Goal: Information Seeking & Learning: Learn about a topic

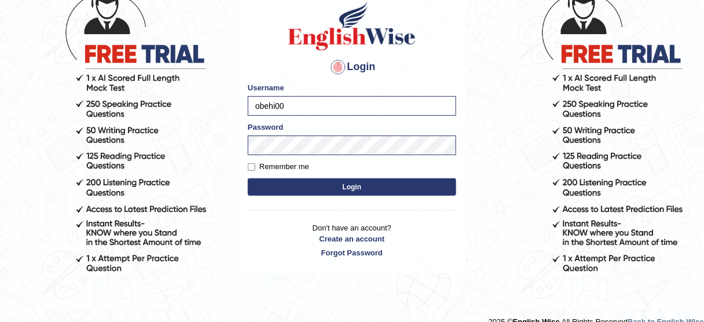
scroll to position [87, 0]
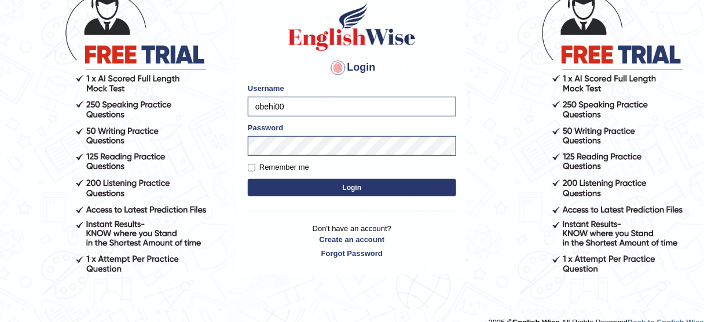
click at [408, 112] on input "obehi00" at bounding box center [352, 107] width 208 height 20
type input "bhagwantbrar"
click at [369, 189] on button "Login" at bounding box center [352, 187] width 208 height 17
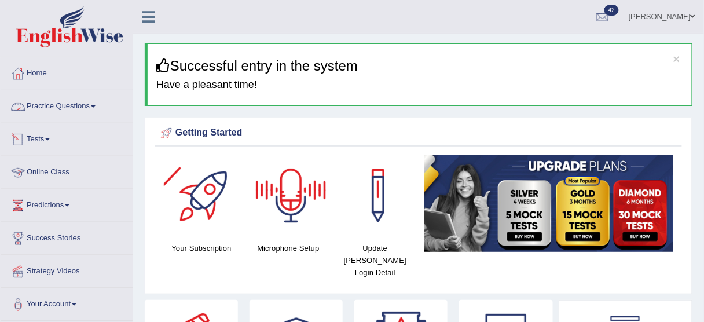
click at [93, 101] on link "Practice Questions" at bounding box center [67, 104] width 132 height 29
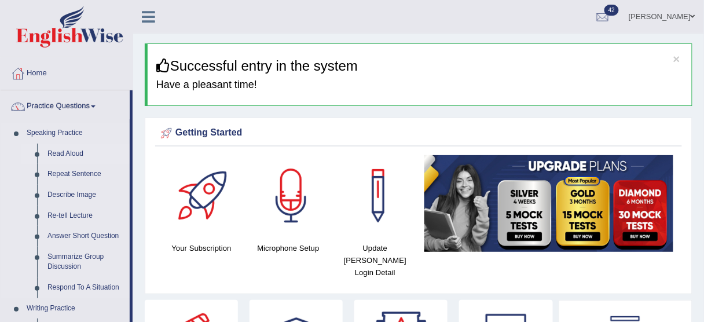
click at [75, 145] on link "Read Aloud" at bounding box center [85, 154] width 87 height 21
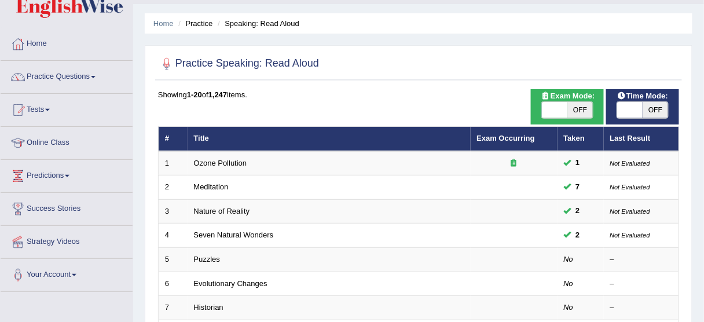
scroll to position [30, 0]
drag, startPoint x: 297, startPoint y: 23, endPoint x: 153, endPoint y: 20, distance: 144.2
click at [153, 20] on ul "Home Practice Speaking: Read Aloud" at bounding box center [419, 23] width 548 height 20
click at [407, 23] on ul "Home Practice Speaking: Read Aloud" at bounding box center [419, 23] width 548 height 20
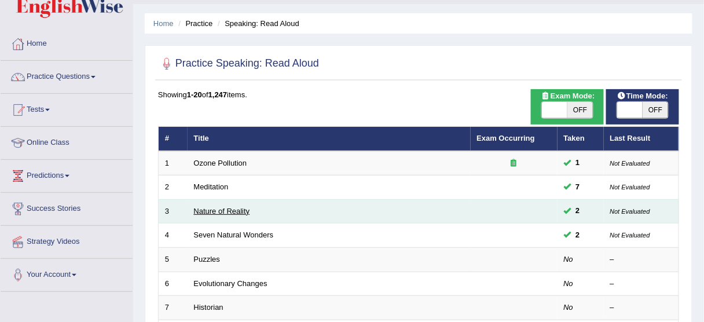
click at [218, 207] on link "Nature of Reality" at bounding box center [222, 211] width 56 height 9
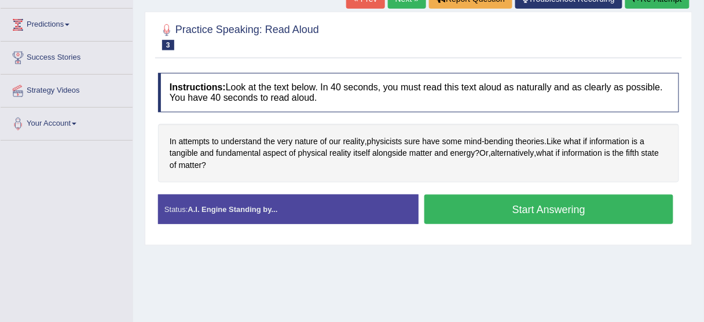
scroll to position [181, 0]
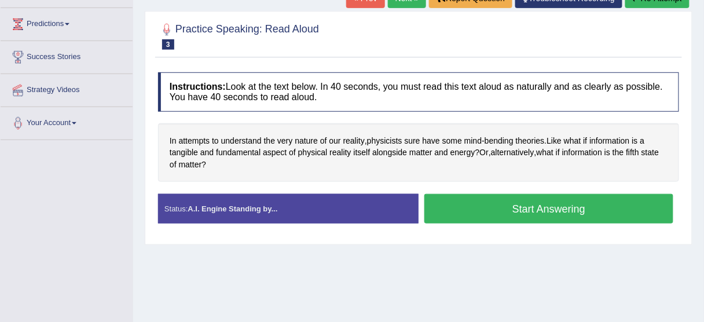
click at [532, 196] on button "Start Answering" at bounding box center [548, 209] width 249 height 30
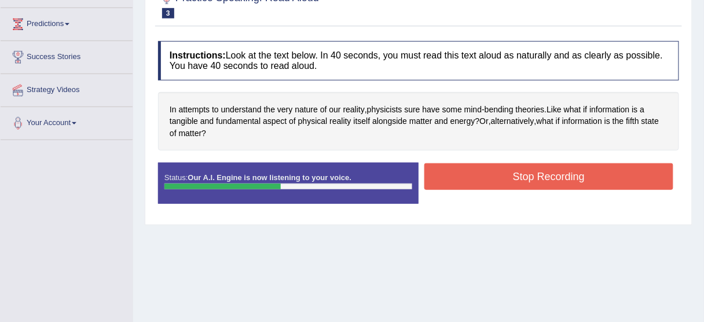
click at [531, 180] on button "Stop Recording" at bounding box center [548, 176] width 249 height 27
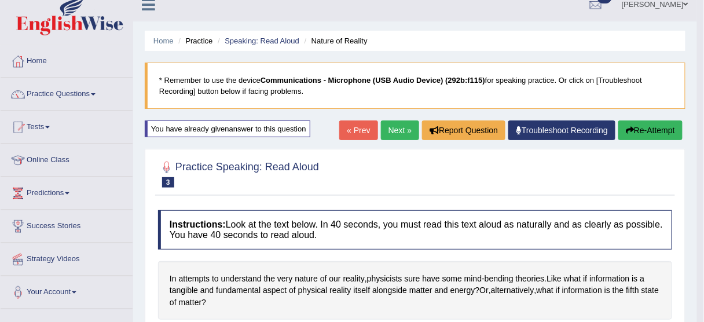
scroll to position [12, 0]
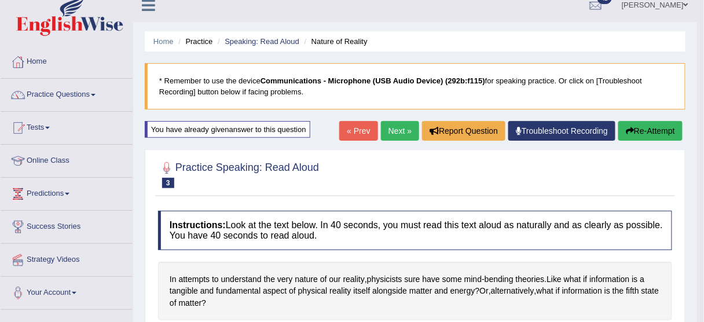
click at [398, 128] on link "Next »" at bounding box center [400, 131] width 38 height 20
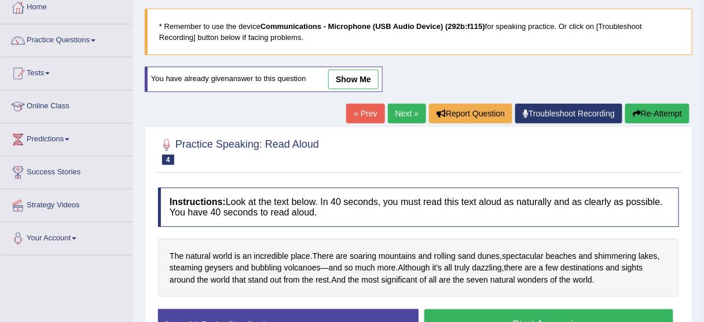
click at [406, 104] on link "Next »" at bounding box center [407, 114] width 38 height 20
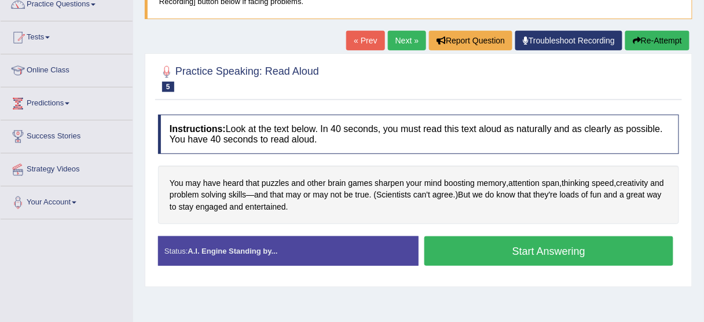
click at [402, 46] on link "Next »" at bounding box center [407, 41] width 38 height 20
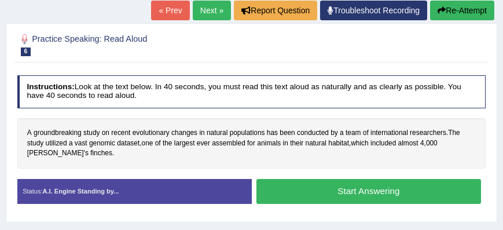
scroll to position [131, 0]
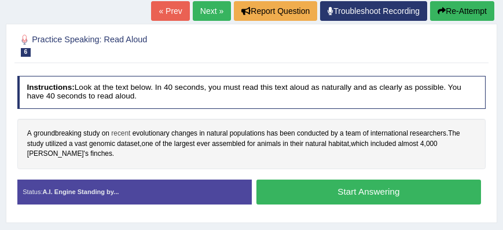
click at [128, 135] on span "recent" at bounding box center [120, 133] width 19 height 10
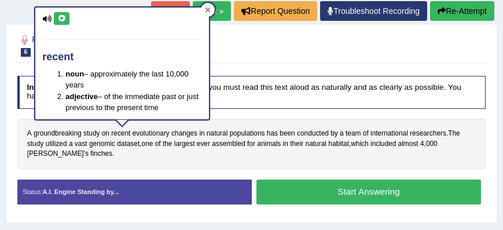
click at [205, 10] on icon at bounding box center [207, 9] width 5 height 5
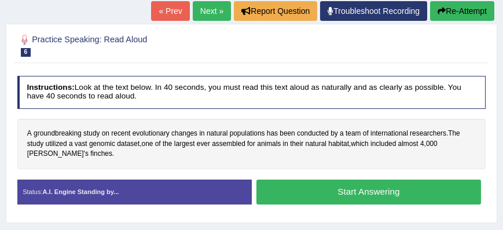
click at [205, 5] on link "Next »" at bounding box center [212, 11] width 38 height 20
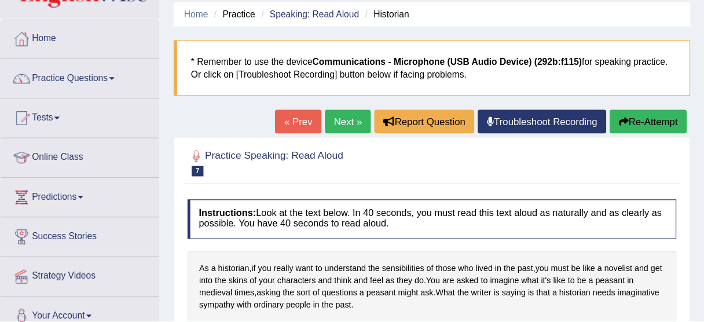
scroll to position [41, 0]
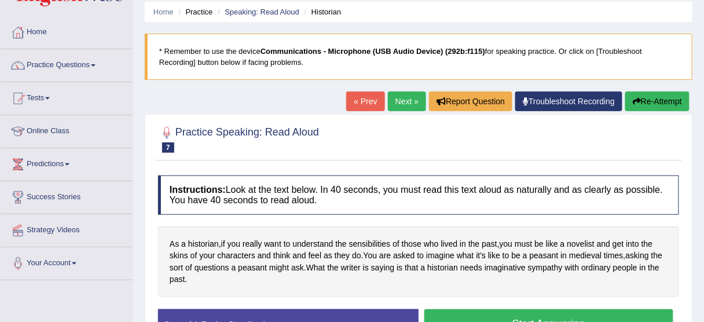
click at [259, 78] on blockquote "* Remember to use the device Communications - Microphone (USB Audio Device) (29…" at bounding box center [419, 57] width 548 height 46
click at [81, 59] on link "Practice Questions" at bounding box center [67, 63] width 132 height 29
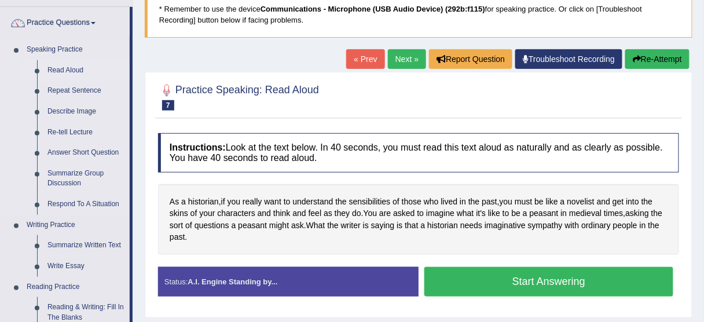
scroll to position [82, 0]
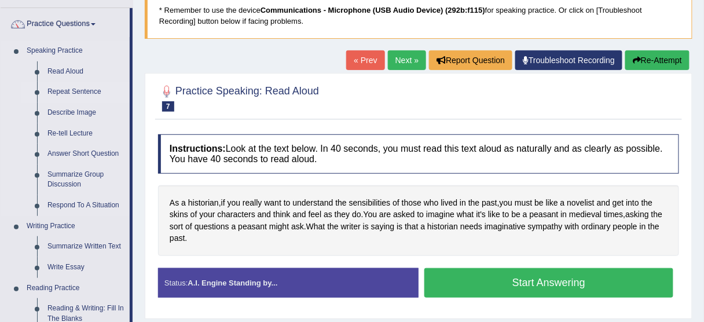
click at [83, 89] on link "Repeat Sentence" at bounding box center [85, 92] width 87 height 21
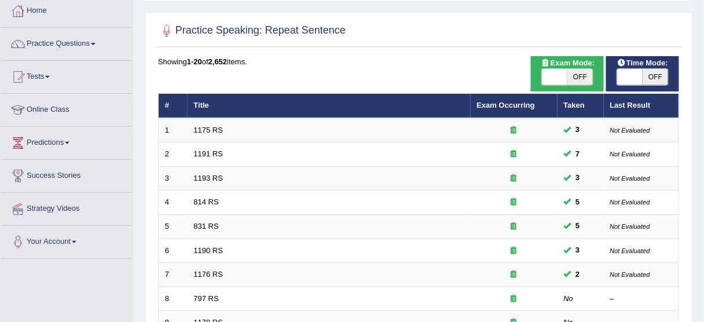
scroll to position [73, 0]
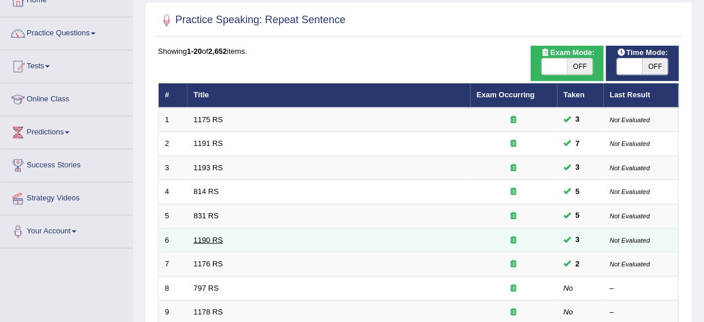
click at [200, 236] on link "1190 RS" at bounding box center [209, 240] width 30 height 9
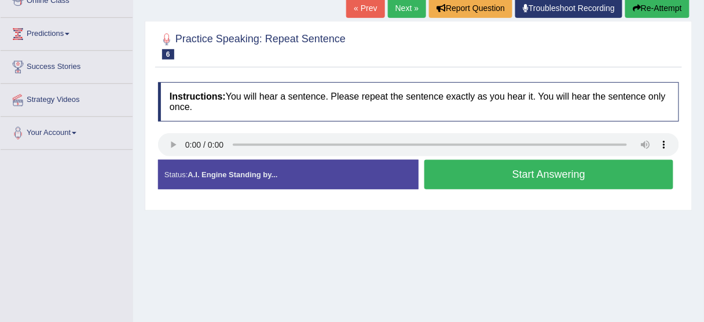
scroll to position [171, 0]
click at [527, 167] on button "Start Answering" at bounding box center [548, 175] width 249 height 30
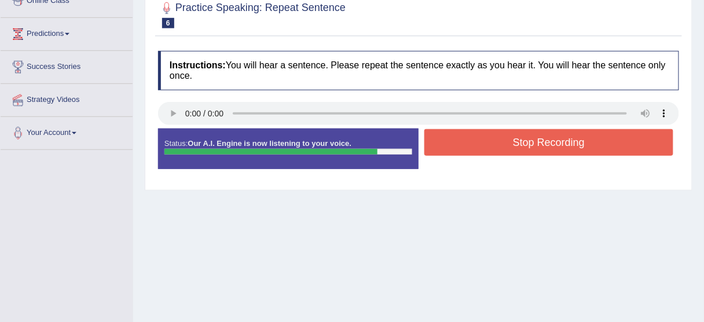
click at [524, 146] on button "Stop Recording" at bounding box center [548, 142] width 249 height 27
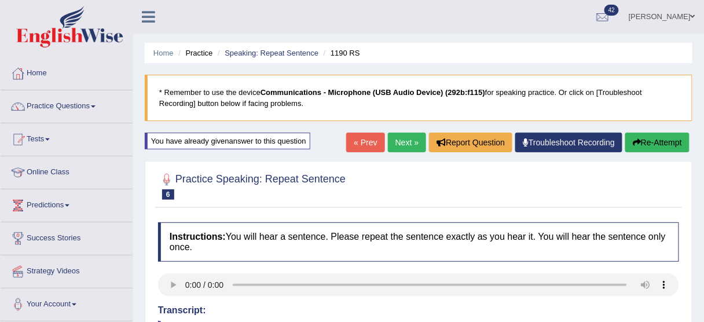
scroll to position [0, 0]
click at [393, 139] on link "Next »" at bounding box center [407, 143] width 38 height 20
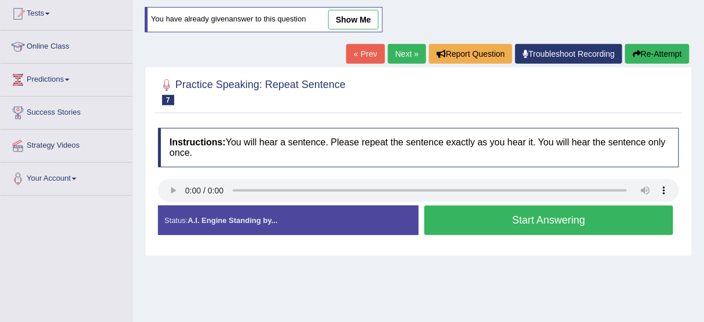
scroll to position [125, 0]
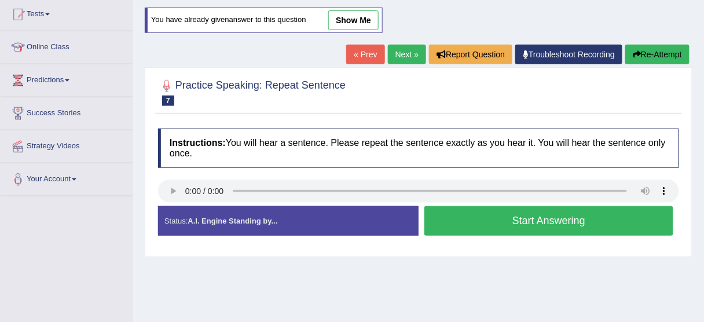
click at [397, 57] on link "Next »" at bounding box center [407, 55] width 38 height 20
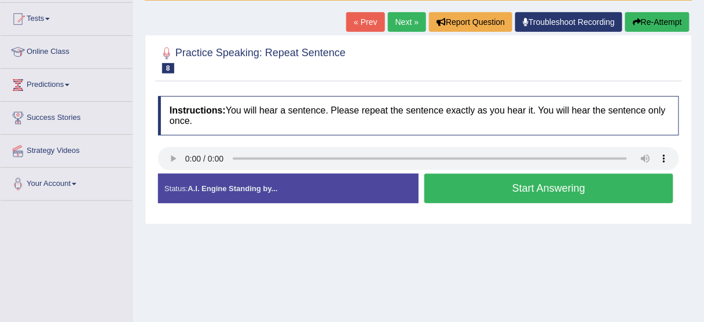
click at [499, 183] on button "Start Answering" at bounding box center [548, 189] width 249 height 30
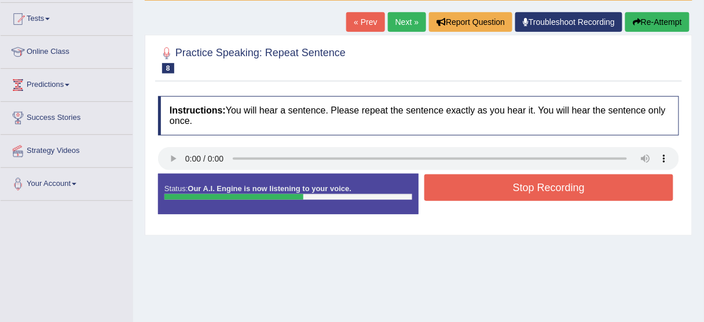
click at [499, 183] on button "Stop Recording" at bounding box center [548, 187] width 249 height 27
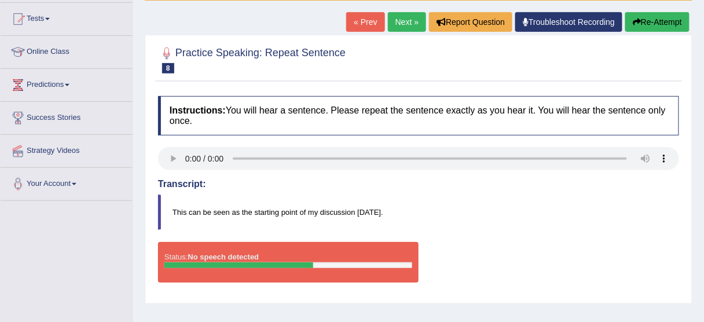
click at [408, 25] on link "Next »" at bounding box center [407, 22] width 38 height 20
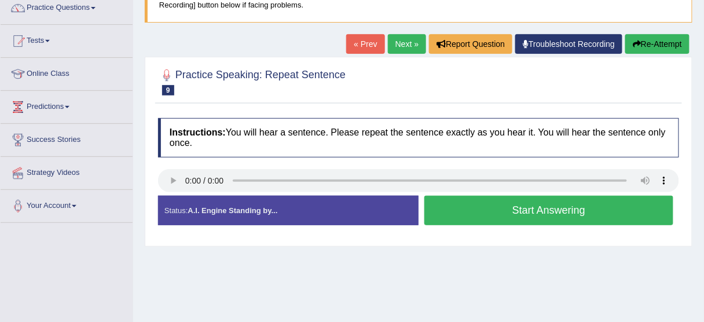
click at [477, 203] on button "Start Answering" at bounding box center [548, 211] width 249 height 30
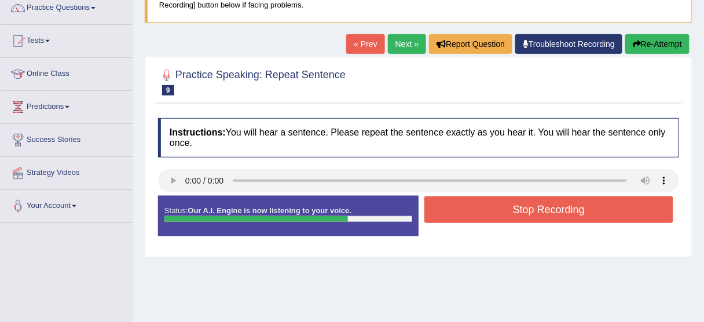
click at [477, 203] on button "Stop Recording" at bounding box center [548, 209] width 249 height 27
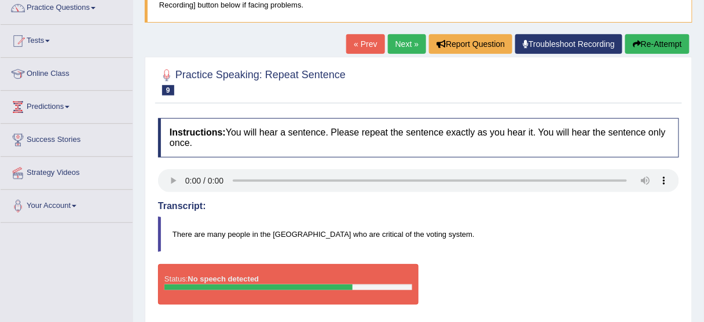
click at [404, 40] on link "Next »" at bounding box center [407, 44] width 38 height 20
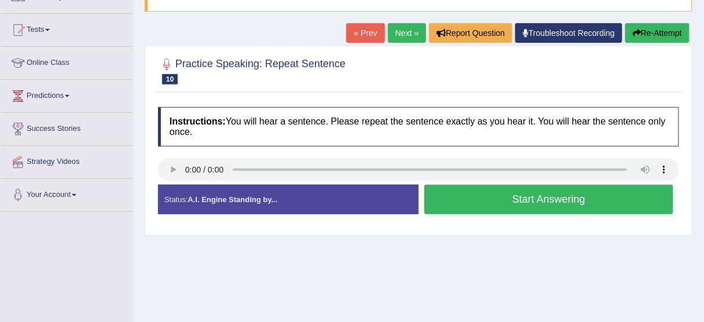
click at [490, 198] on button "Start Answering" at bounding box center [548, 200] width 249 height 30
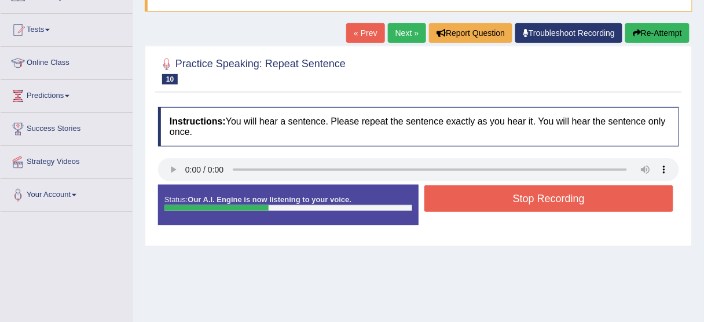
click at [490, 198] on button "Stop Recording" at bounding box center [548, 198] width 249 height 27
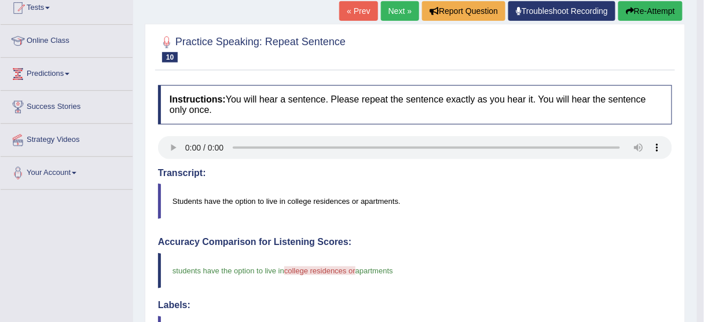
scroll to position [63, 0]
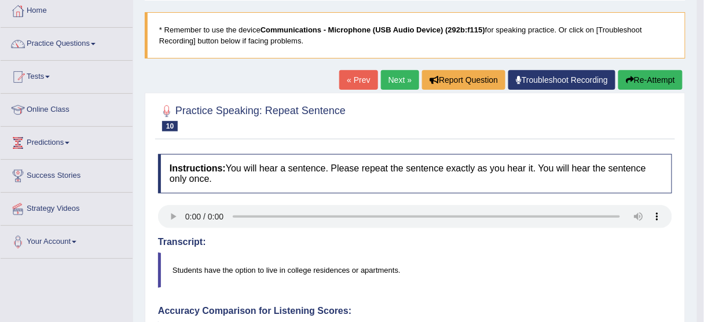
click at [396, 81] on link "Next »" at bounding box center [400, 80] width 38 height 20
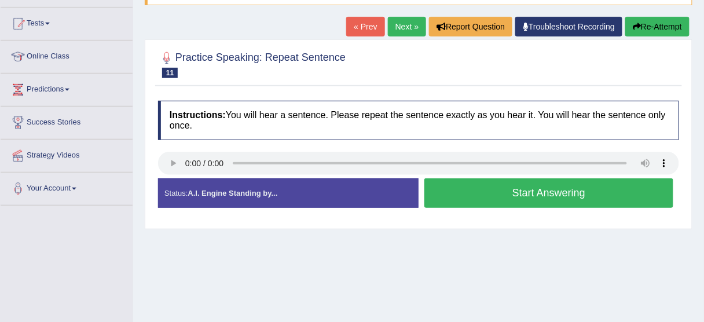
click at [491, 186] on button "Start Answering" at bounding box center [548, 193] width 249 height 30
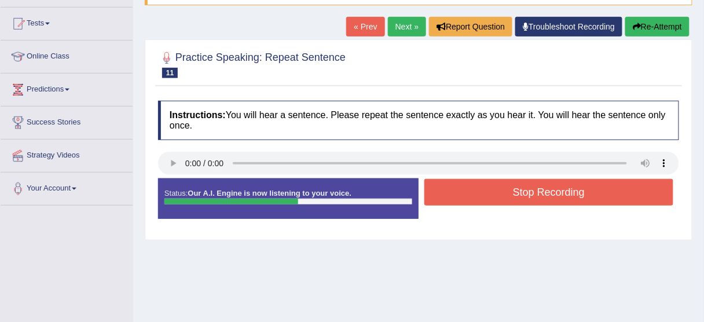
click at [491, 186] on button "Stop Recording" at bounding box center [548, 192] width 249 height 27
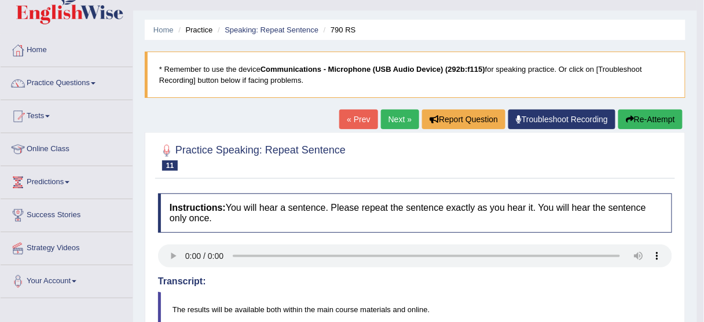
scroll to position [15, 0]
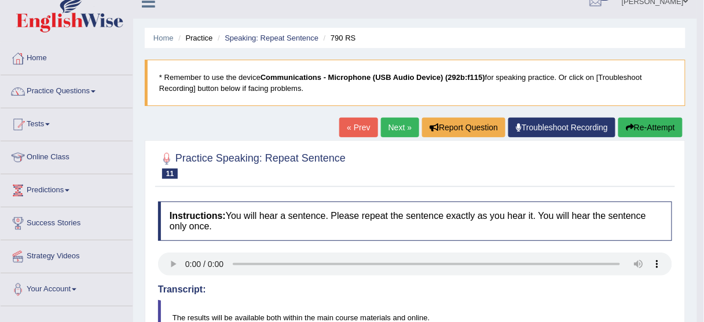
click at [658, 126] on button "Re-Attempt" at bounding box center [650, 127] width 64 height 20
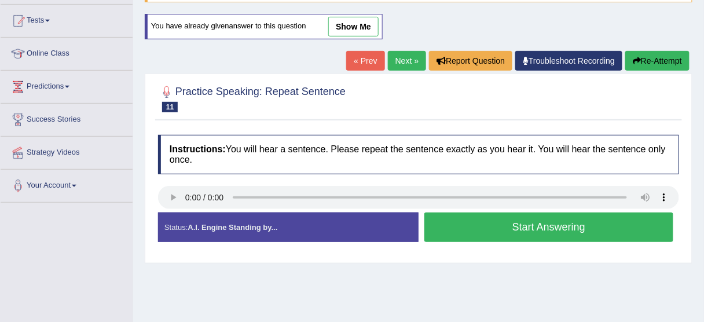
click at [511, 224] on button "Start Answering" at bounding box center [548, 227] width 249 height 30
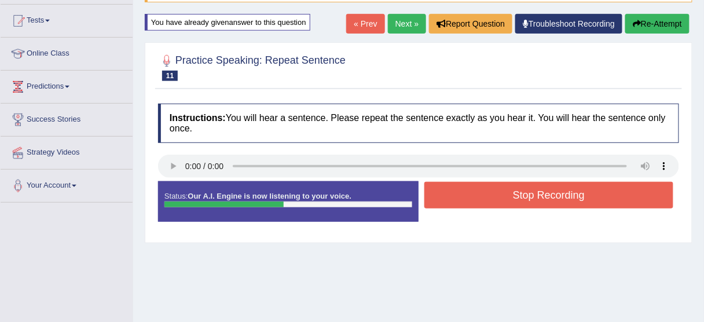
click at [523, 191] on button "Stop Recording" at bounding box center [548, 195] width 249 height 27
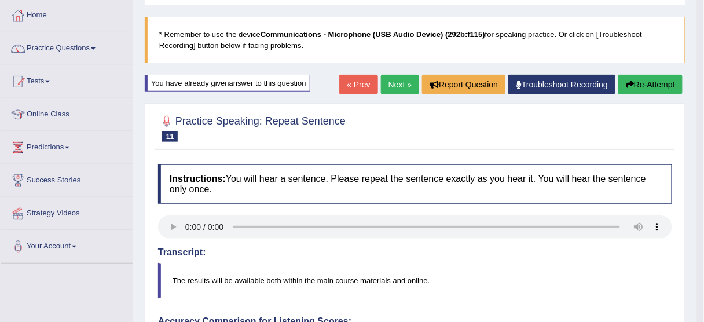
scroll to position [57, 0]
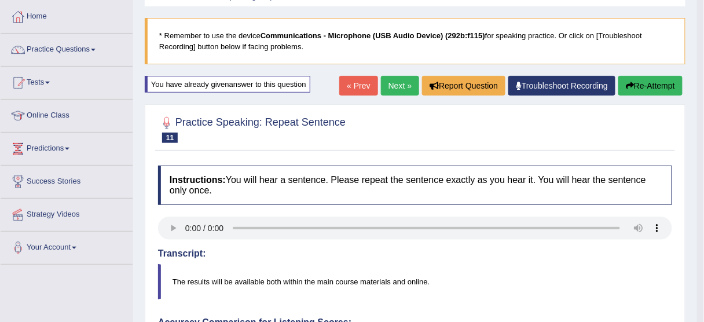
click at [640, 93] on button "Re-Attempt" at bounding box center [650, 86] width 64 height 20
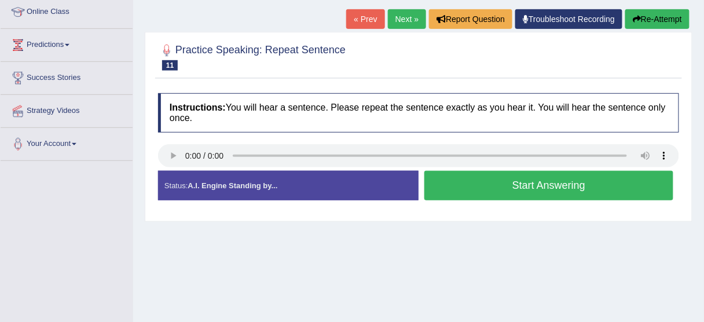
click at [496, 188] on button "Start Answering" at bounding box center [548, 186] width 249 height 30
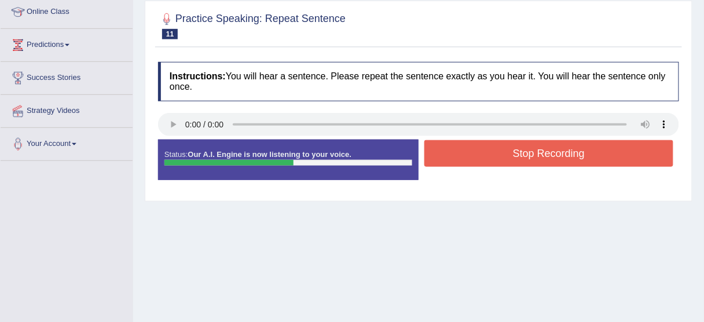
click at [510, 141] on button "Stop Recording" at bounding box center [548, 153] width 249 height 27
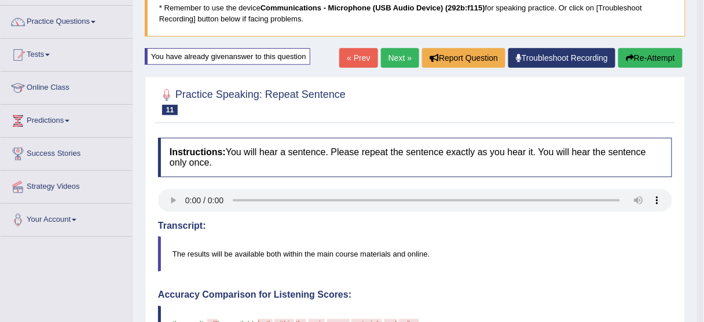
scroll to position [84, 0]
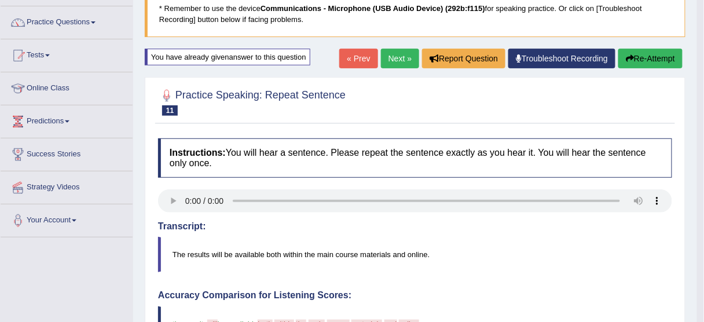
click at [400, 53] on link "Next »" at bounding box center [400, 59] width 38 height 20
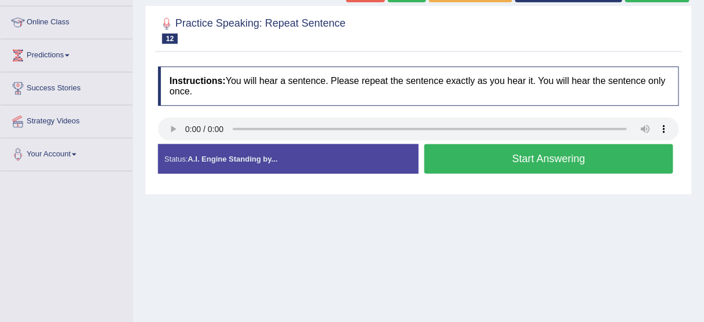
click at [510, 150] on button "Start Answering" at bounding box center [548, 159] width 249 height 30
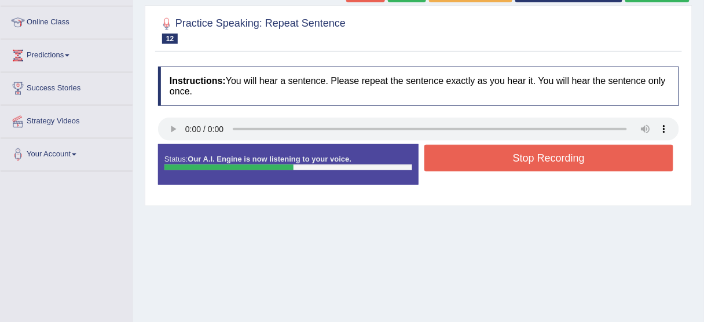
click at [510, 150] on button "Stop Recording" at bounding box center [548, 158] width 249 height 27
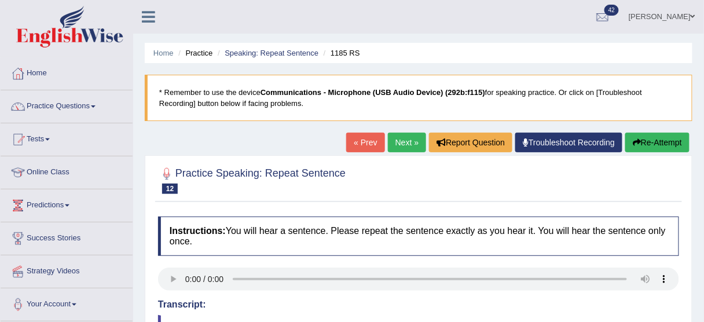
click at [410, 137] on link "Next »" at bounding box center [407, 143] width 38 height 20
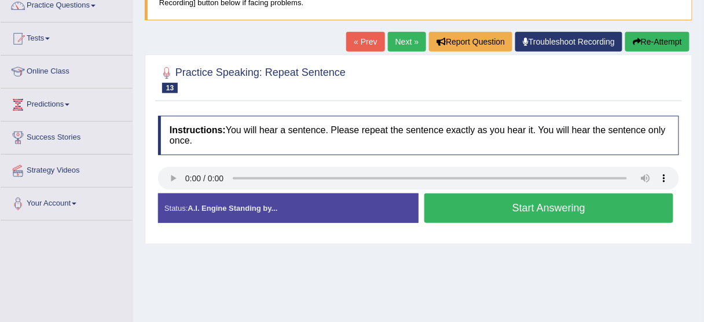
scroll to position [101, 0]
click at [498, 208] on button "Start Answering" at bounding box center [548, 208] width 249 height 30
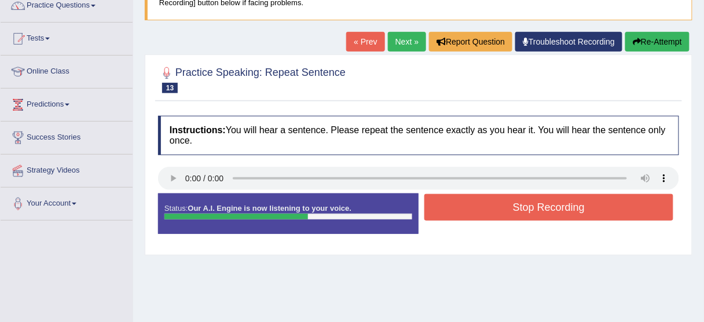
click at [498, 208] on button "Stop Recording" at bounding box center [548, 207] width 249 height 27
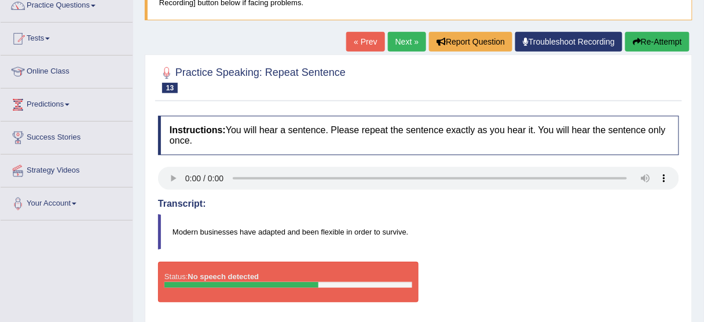
click at [414, 34] on link "Next »" at bounding box center [407, 42] width 38 height 20
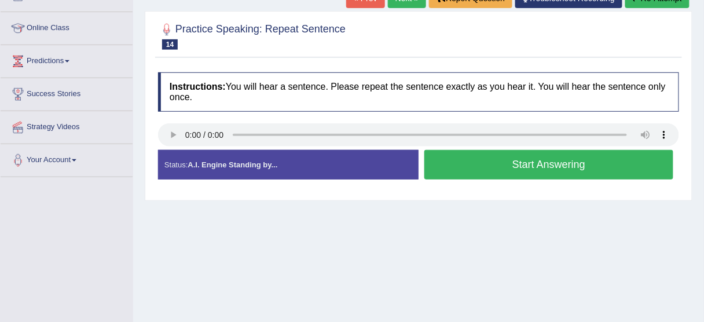
click at [513, 160] on button "Start Answering" at bounding box center [548, 165] width 249 height 30
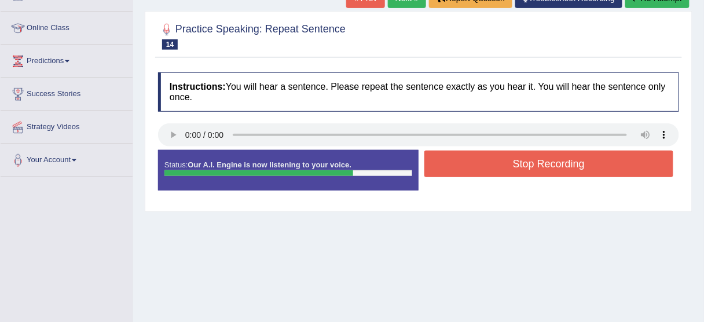
click at [513, 160] on button "Stop Recording" at bounding box center [548, 163] width 249 height 27
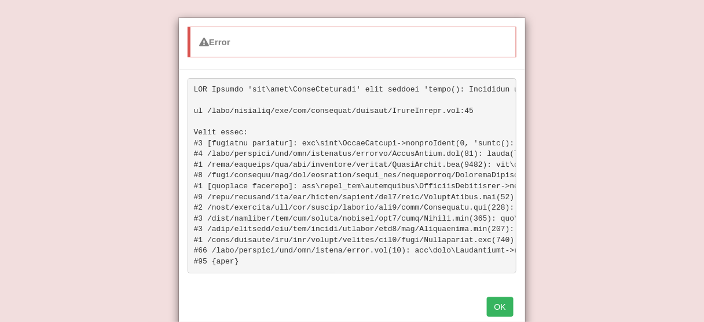
click at [501, 305] on button "OK" at bounding box center [500, 307] width 27 height 20
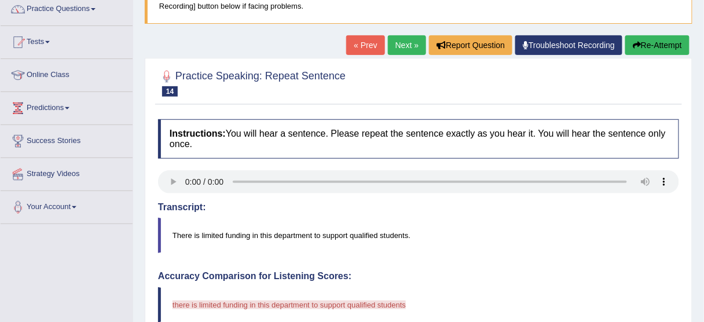
scroll to position [98, 0]
click at [396, 48] on link "Next »" at bounding box center [407, 45] width 38 height 20
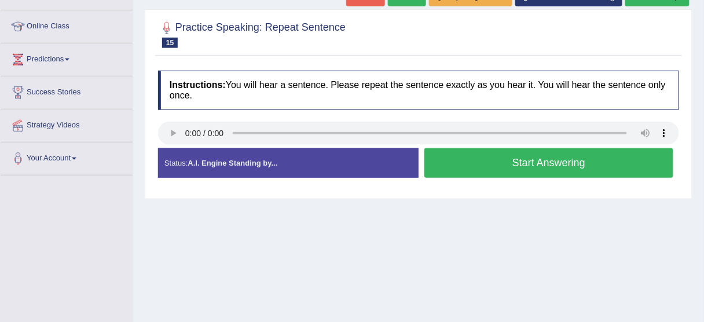
drag, startPoint x: 513, startPoint y: 144, endPoint x: 514, endPoint y: 155, distance: 11.6
click at [514, 155] on div "Instructions: You will hear a sentence. Please repeat the sentence exactly as y…" at bounding box center [418, 128] width 527 height 127
click at [514, 155] on button "Start Answering" at bounding box center [548, 163] width 249 height 30
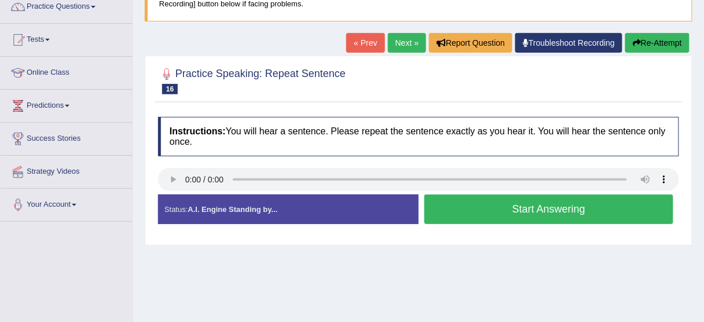
click at [508, 200] on button "Start Answering" at bounding box center [548, 209] width 249 height 30
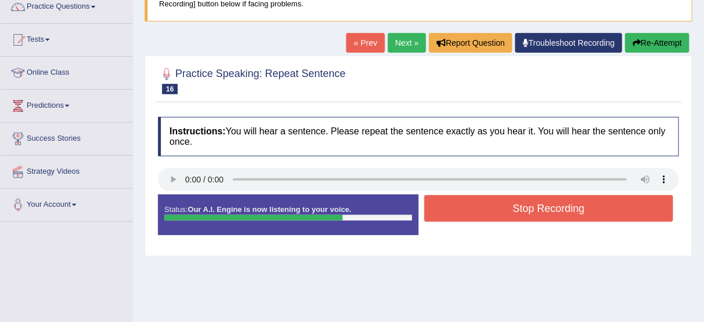
click at [508, 200] on button "Stop Recording" at bounding box center [548, 208] width 249 height 27
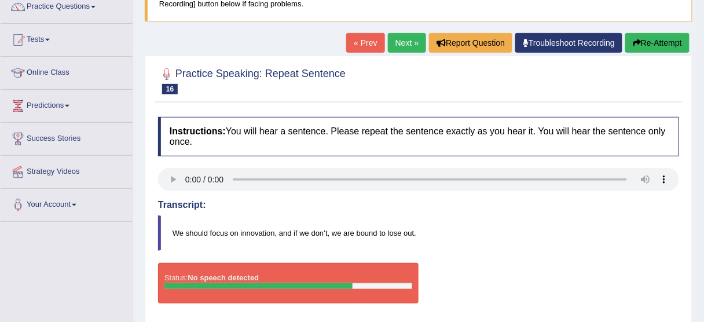
click at [409, 43] on link "Next »" at bounding box center [407, 43] width 38 height 20
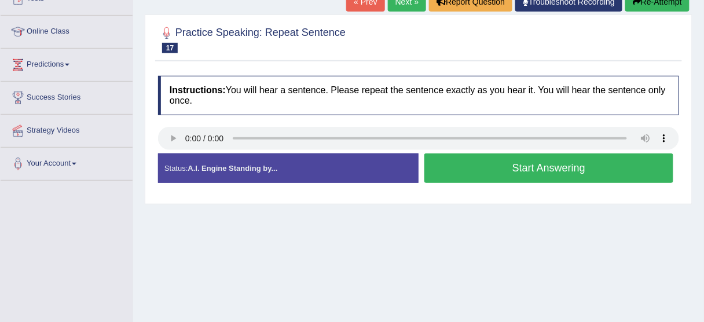
scroll to position [141, 0]
click at [538, 161] on button "Start Answering" at bounding box center [548, 168] width 249 height 30
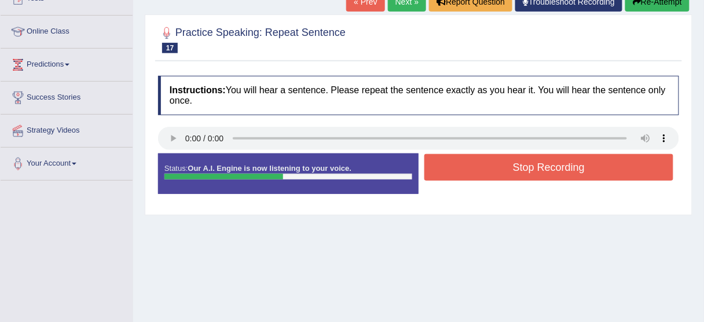
click at [538, 161] on button "Stop Recording" at bounding box center [548, 167] width 249 height 27
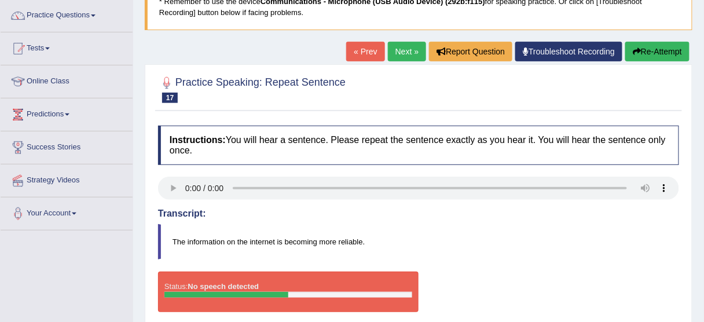
scroll to position [85, 0]
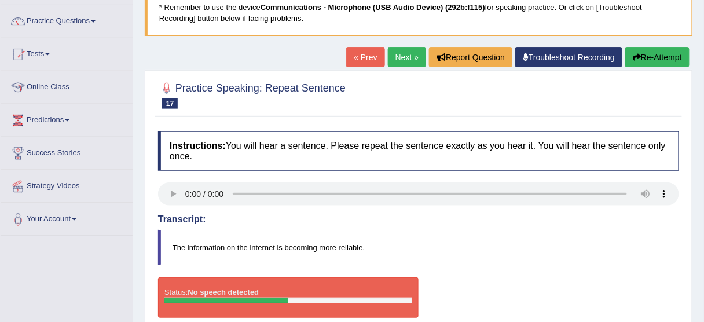
click at [400, 63] on link "Next »" at bounding box center [407, 57] width 38 height 20
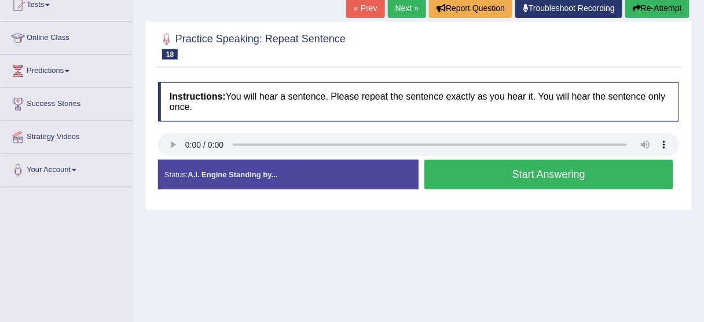
click at [495, 165] on button "Start Answering" at bounding box center [548, 175] width 249 height 30
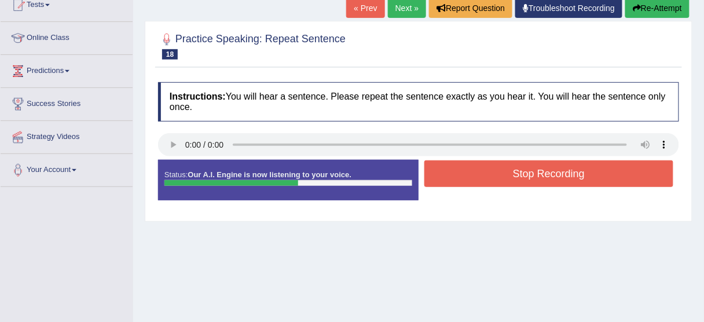
click at [495, 165] on button "Stop Recording" at bounding box center [548, 173] width 249 height 27
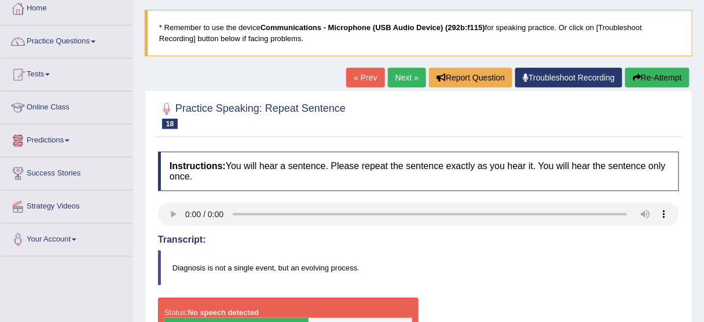
scroll to position [65, 0]
click at [85, 39] on link "Practice Questions" at bounding box center [67, 39] width 132 height 29
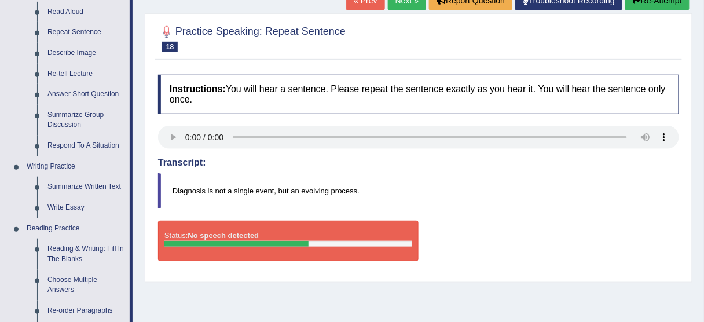
scroll to position [142, 0]
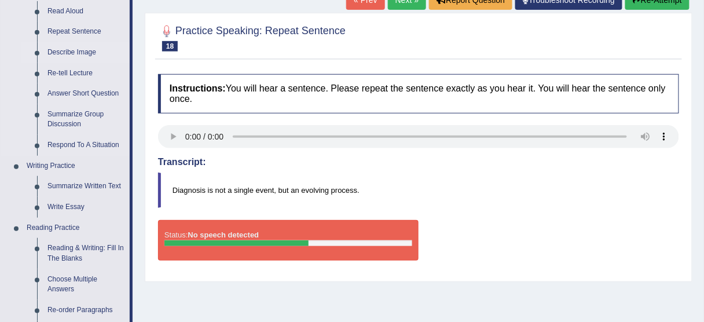
click at [84, 50] on link "Describe Image" at bounding box center [85, 52] width 87 height 21
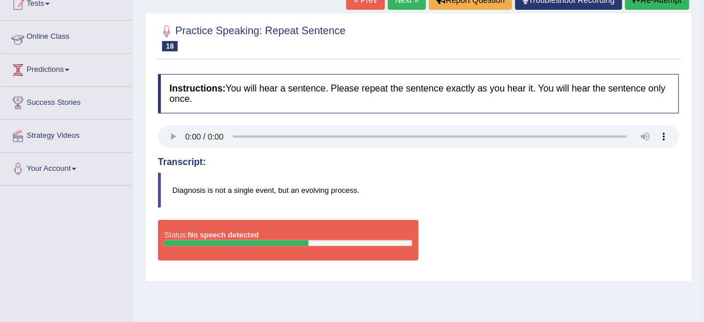
scroll to position [173, 0]
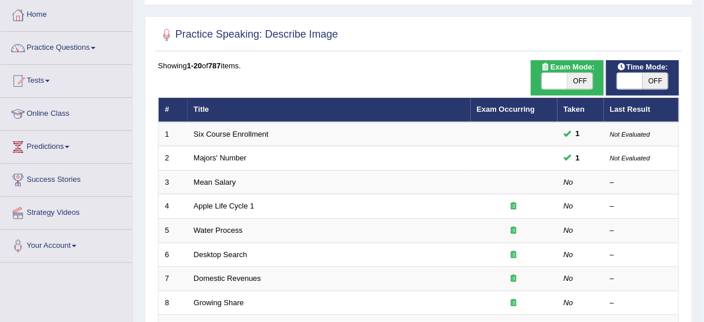
scroll to position [59, 0]
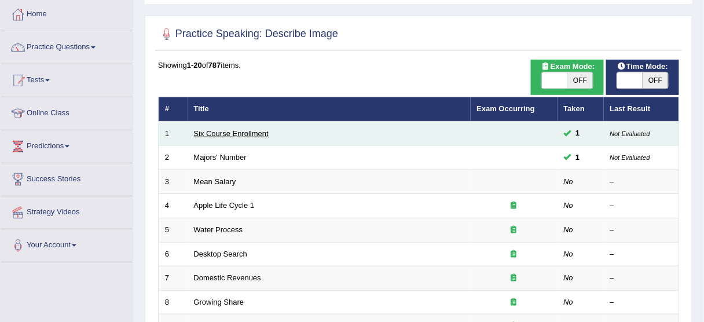
click at [239, 135] on link "Six Course Enrollment" at bounding box center [231, 133] width 75 height 9
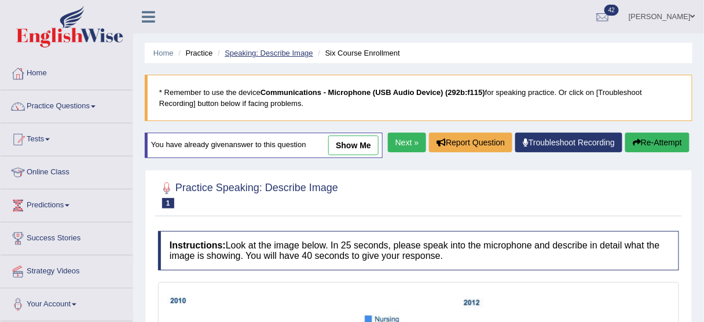
click at [267, 52] on link "Speaking: Describe Image" at bounding box center [269, 53] width 88 height 9
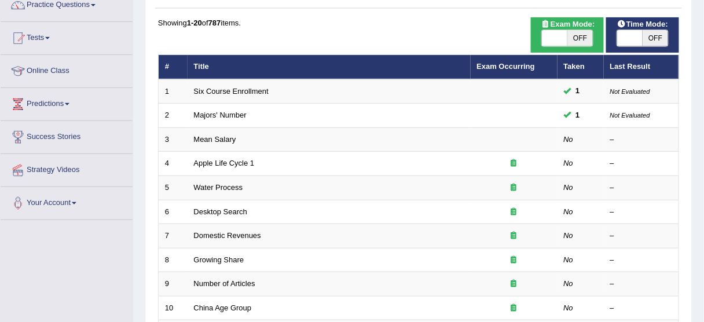
scroll to position [105, 0]
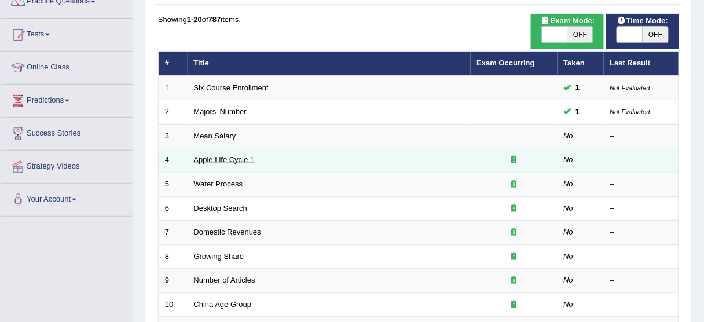
click at [242, 155] on link "Apple Life Cycle 1" at bounding box center [224, 159] width 61 height 9
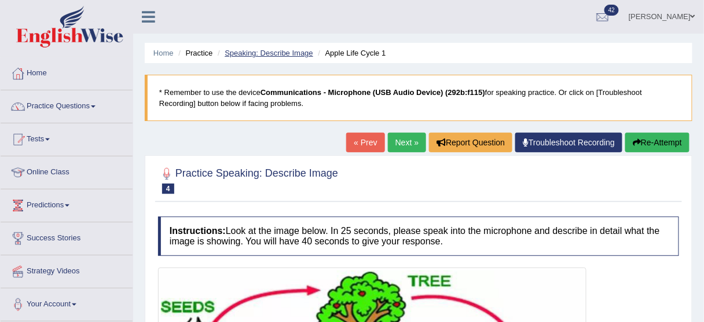
click at [273, 52] on link "Speaking: Describe Image" at bounding box center [269, 53] width 88 height 9
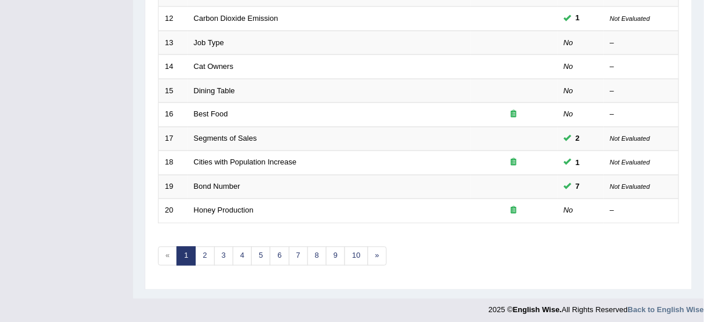
scroll to position [439, 0]
click at [204, 248] on link "2" at bounding box center [204, 255] width 19 height 19
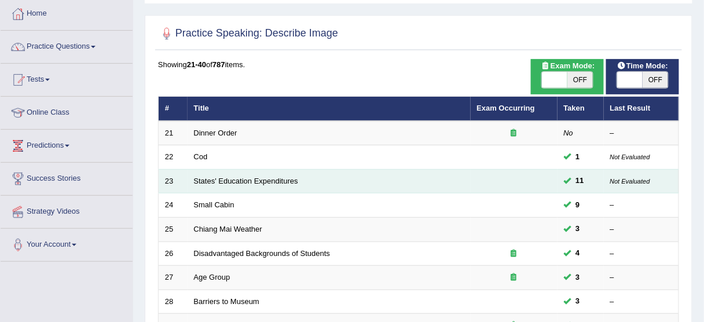
scroll to position [60, 0]
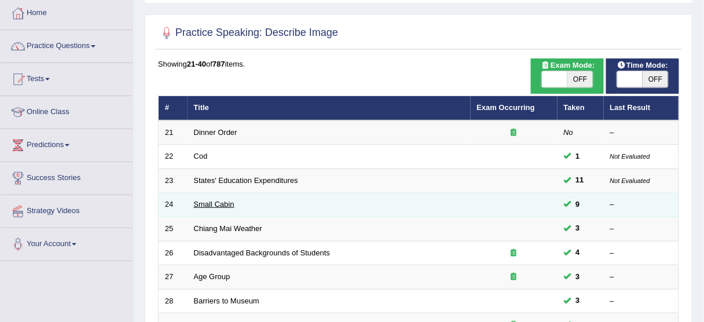
click at [205, 204] on link "Small Cabin" at bounding box center [214, 204] width 41 height 9
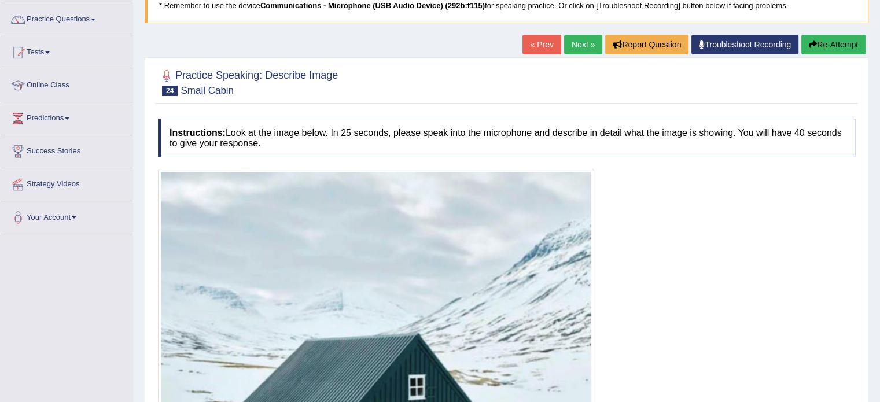
scroll to position [85, 0]
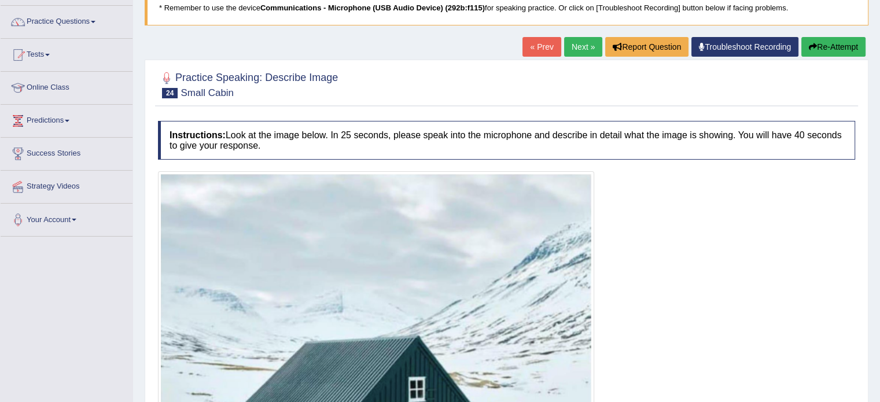
click at [571, 39] on link "Next »" at bounding box center [583, 47] width 38 height 20
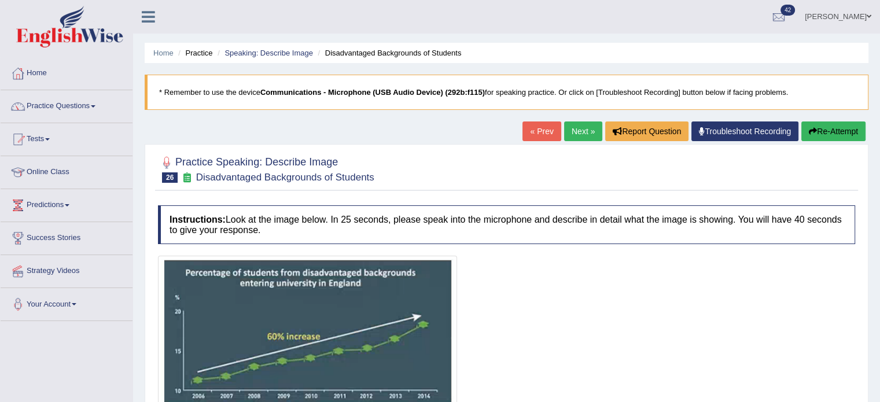
click at [574, 127] on link "Next »" at bounding box center [583, 132] width 38 height 20
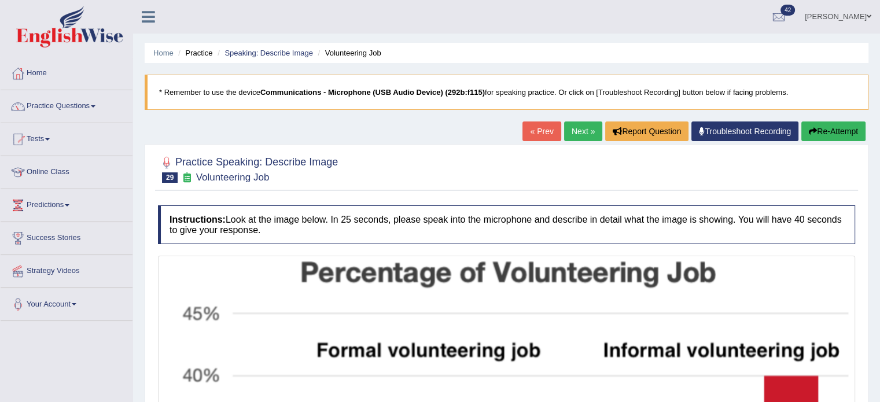
click at [574, 127] on link "Next »" at bounding box center [583, 132] width 38 height 20
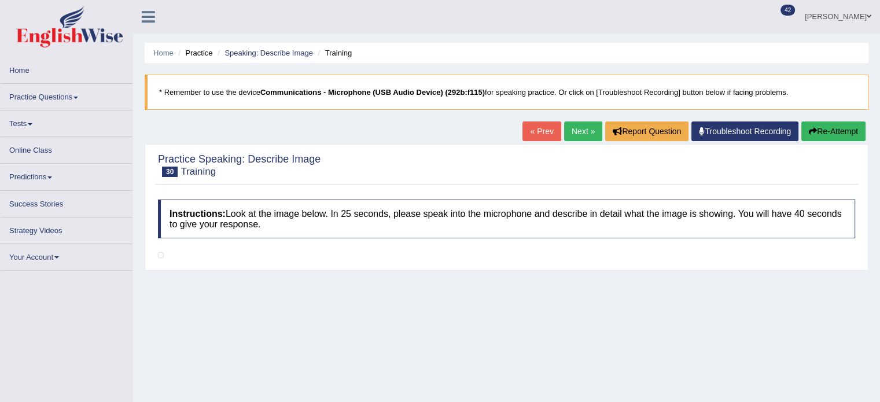
click at [574, 127] on link "Next »" at bounding box center [583, 132] width 38 height 20
click at [280, 55] on link "Speaking: Describe Image" at bounding box center [269, 53] width 88 height 9
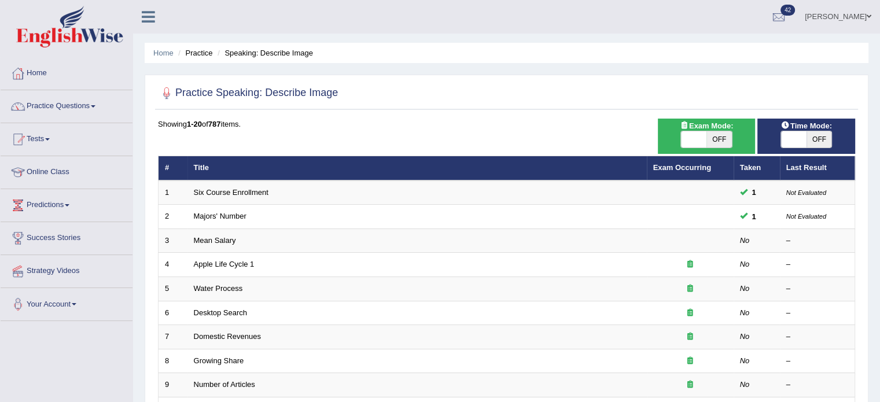
scroll to position [361, 0]
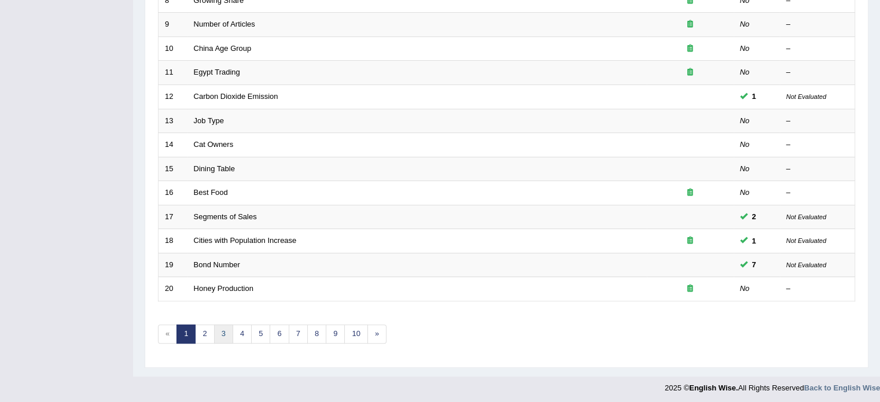
click at [217, 333] on link "3" at bounding box center [223, 334] width 19 height 19
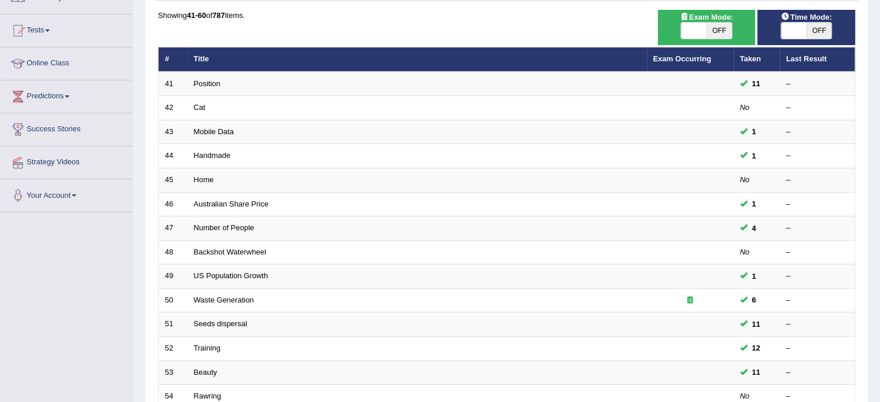
scroll to position [94, 0]
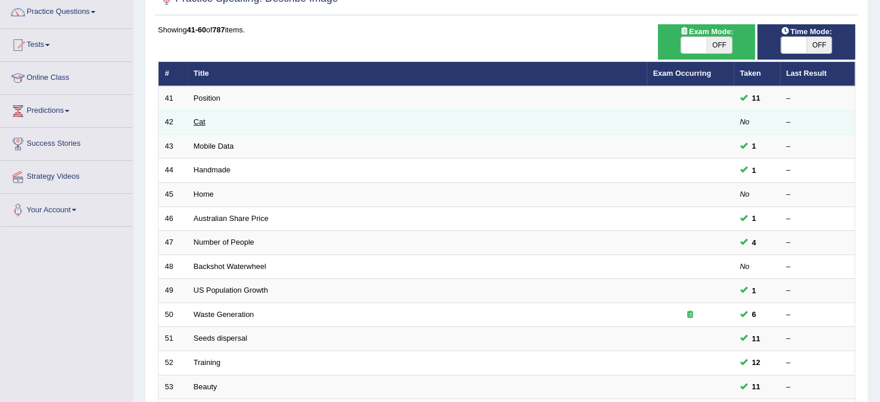
click at [201, 120] on link "Cat" at bounding box center [200, 121] width 12 height 9
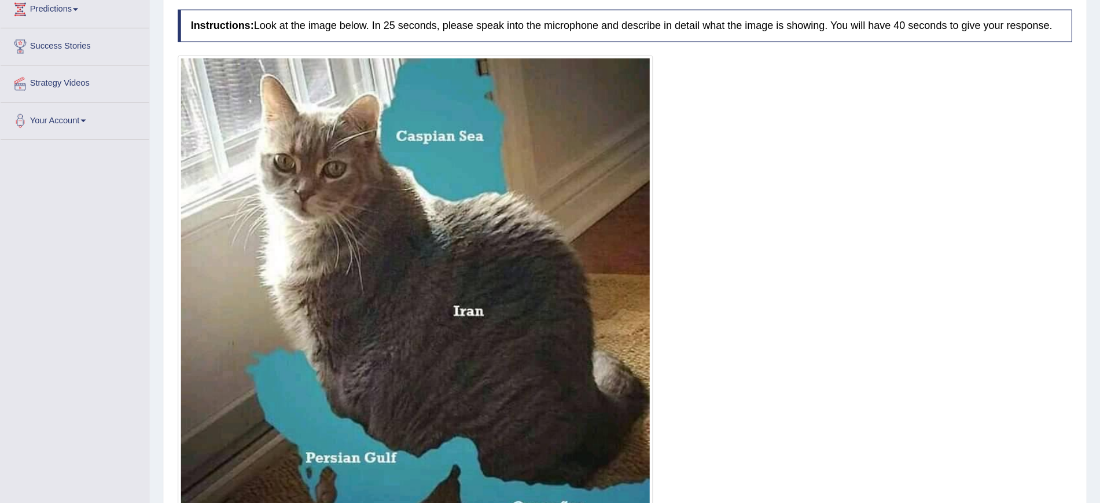
scroll to position [197, 0]
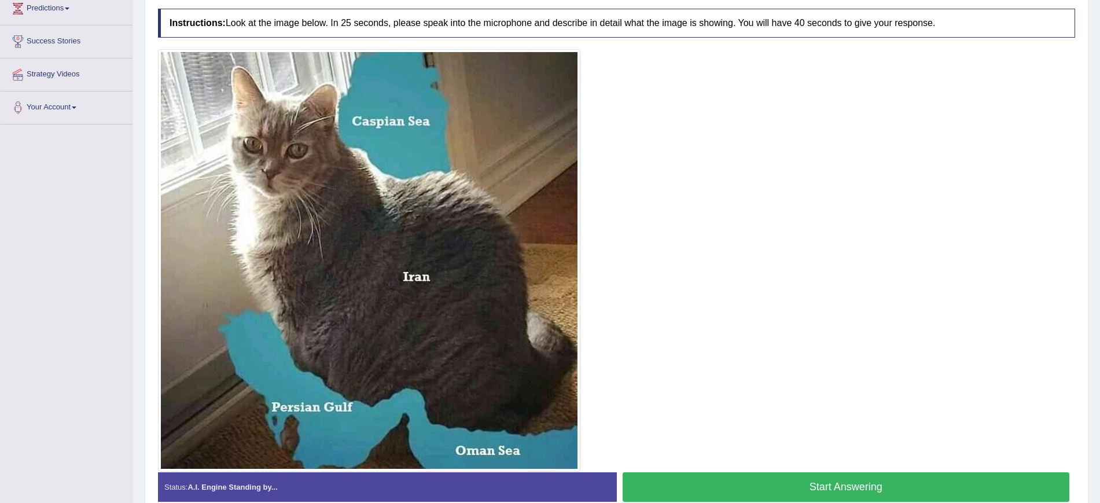
drag, startPoint x: 727, startPoint y: 23, endPoint x: 657, endPoint y: 284, distance: 270.8
click at [657, 284] on div at bounding box center [616, 260] width 917 height 423
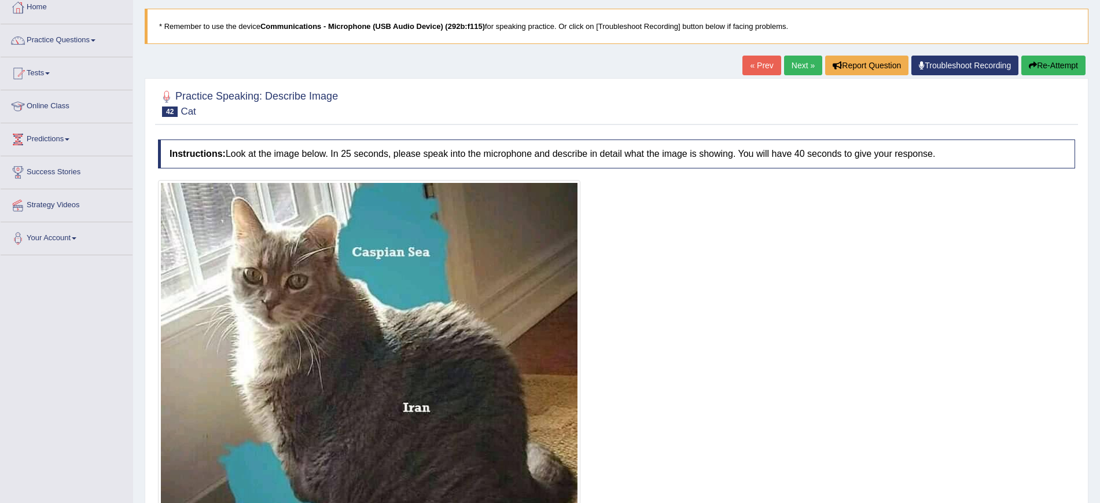
scroll to position [0, 0]
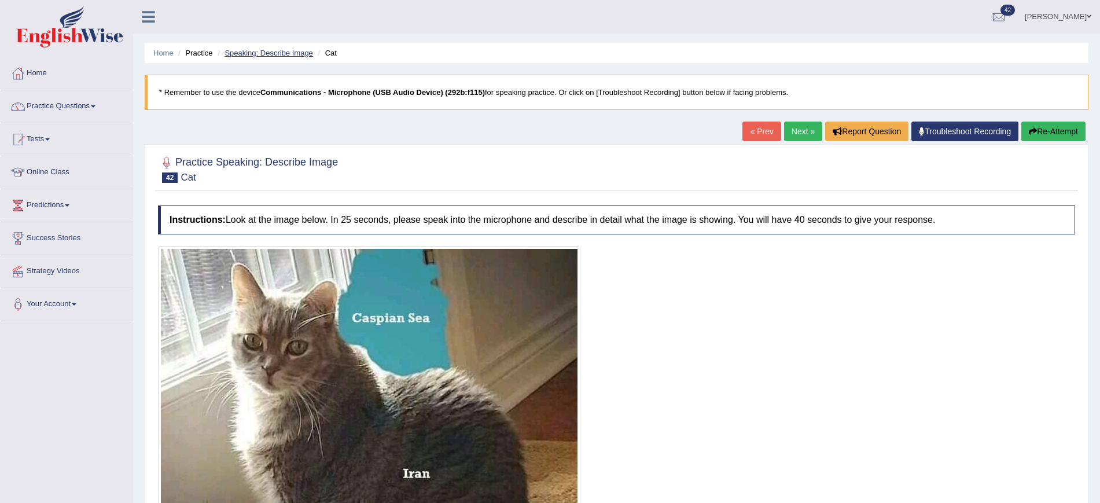
click at [288, 50] on link "Speaking: Describe Image" at bounding box center [269, 53] width 88 height 9
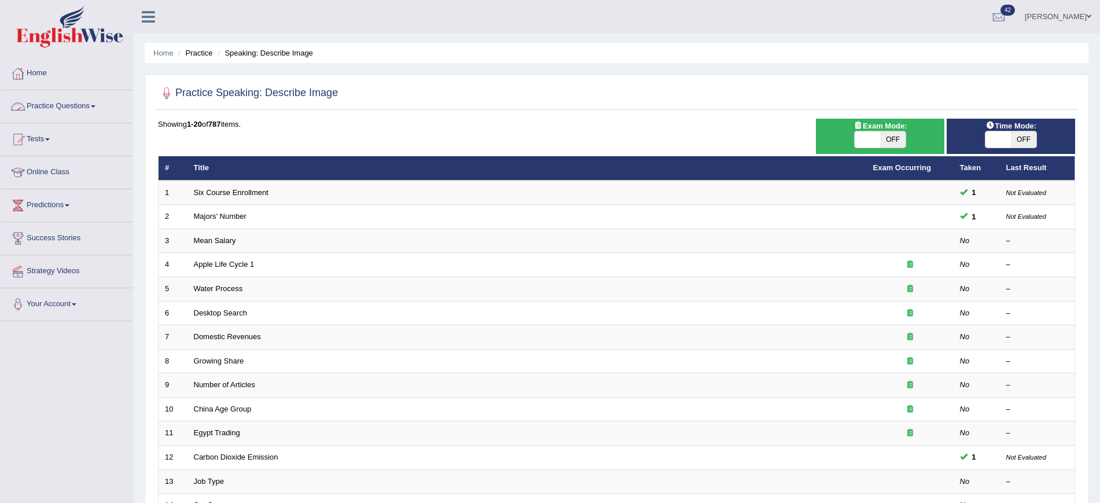
click at [97, 102] on link "Practice Questions" at bounding box center [67, 104] width 132 height 29
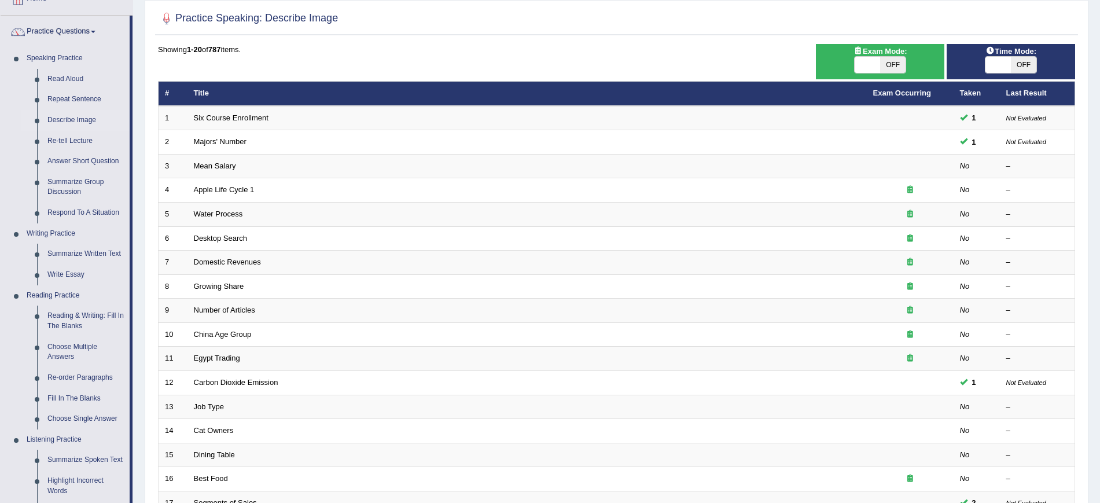
scroll to position [74, 0]
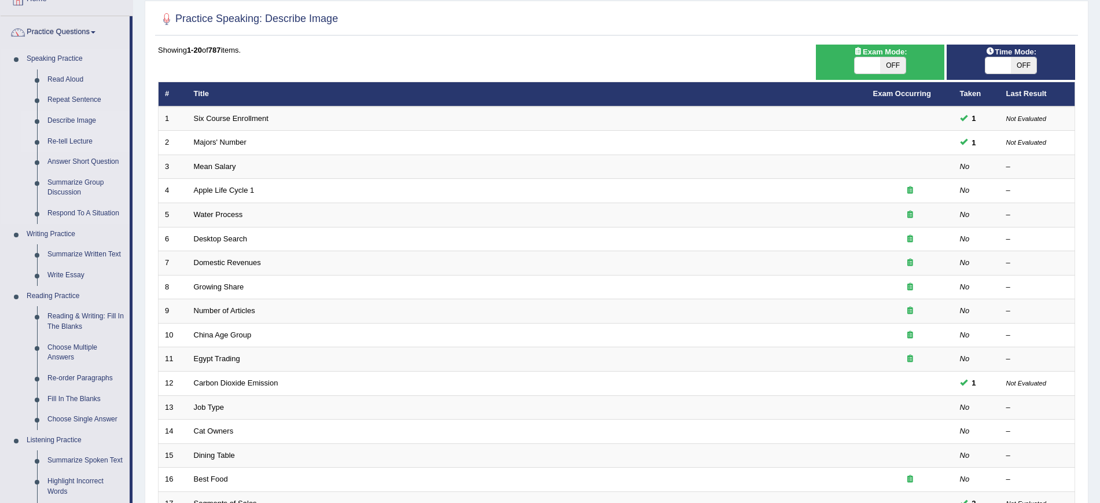
click at [78, 137] on link "Re-tell Lecture" at bounding box center [85, 141] width 87 height 21
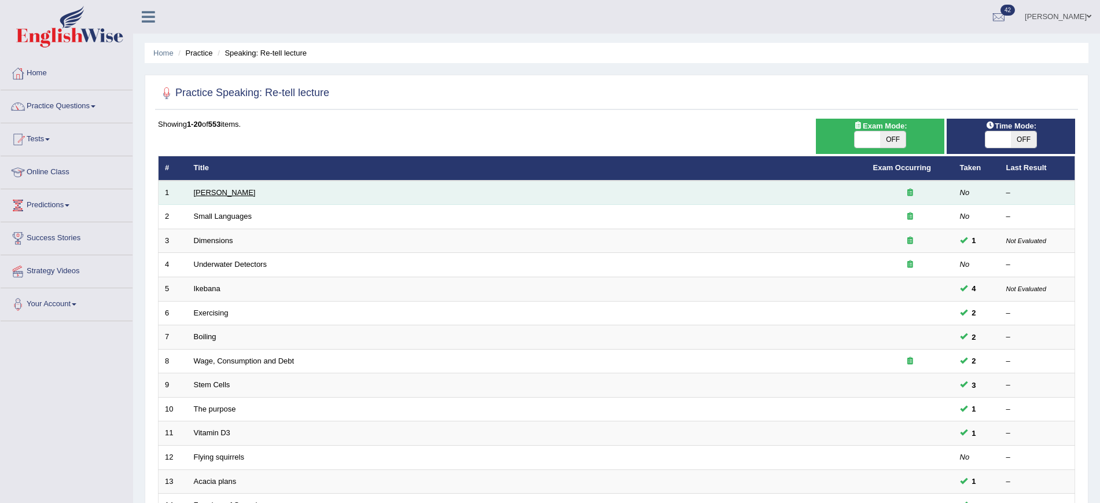
click at [226, 194] on link "[PERSON_NAME]" at bounding box center [225, 192] width 62 height 9
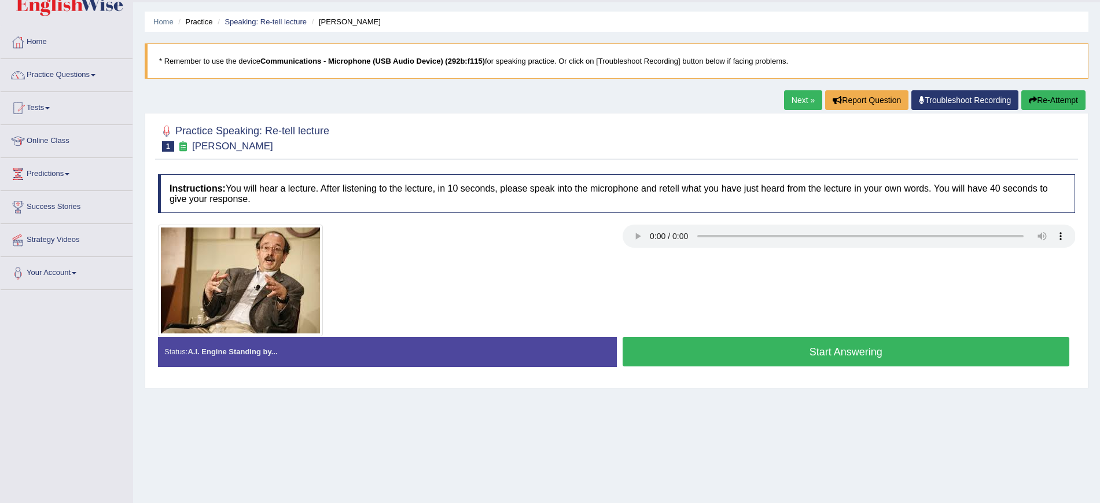
scroll to position [32, 0]
click at [790, 99] on link "Next »" at bounding box center [803, 100] width 38 height 20
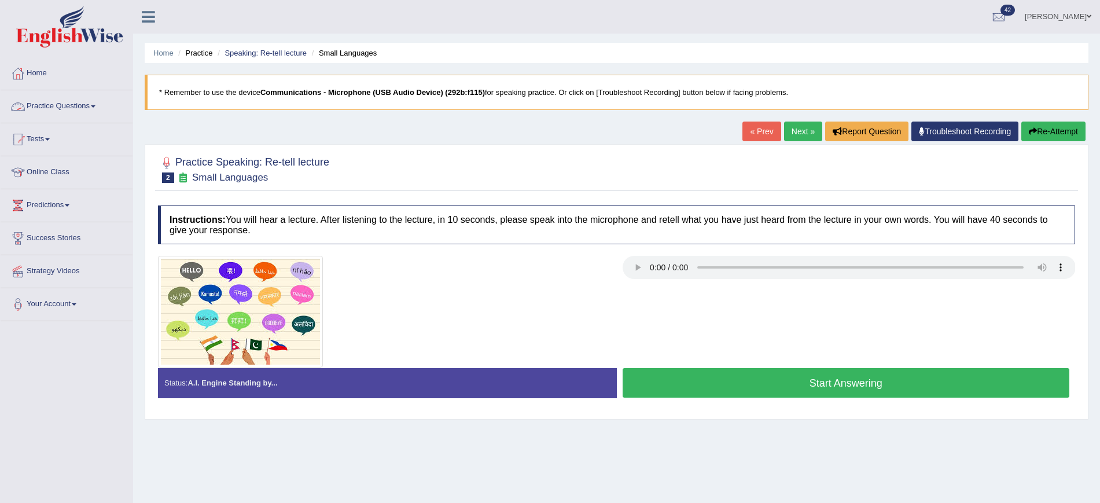
click at [77, 107] on link "Practice Questions" at bounding box center [67, 104] width 132 height 29
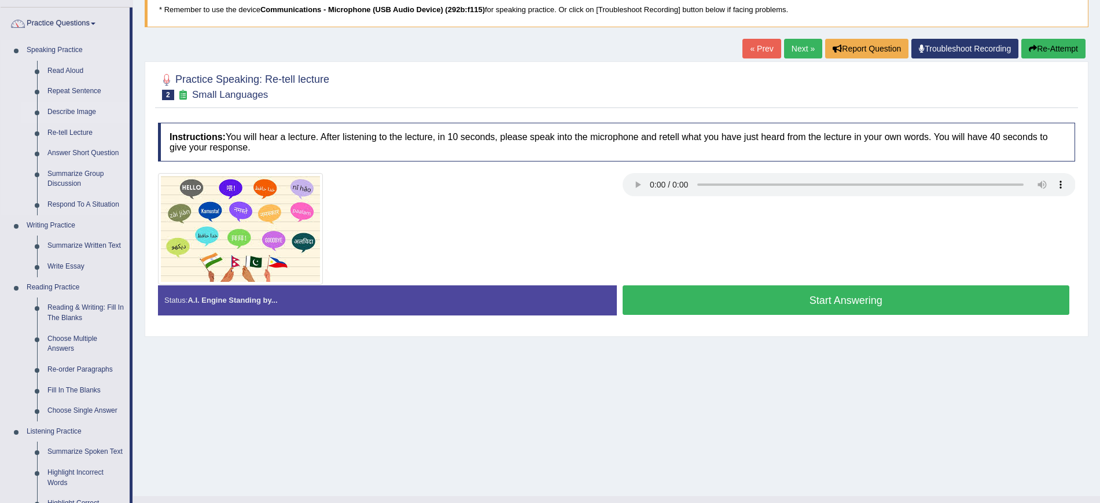
scroll to position [81, 0]
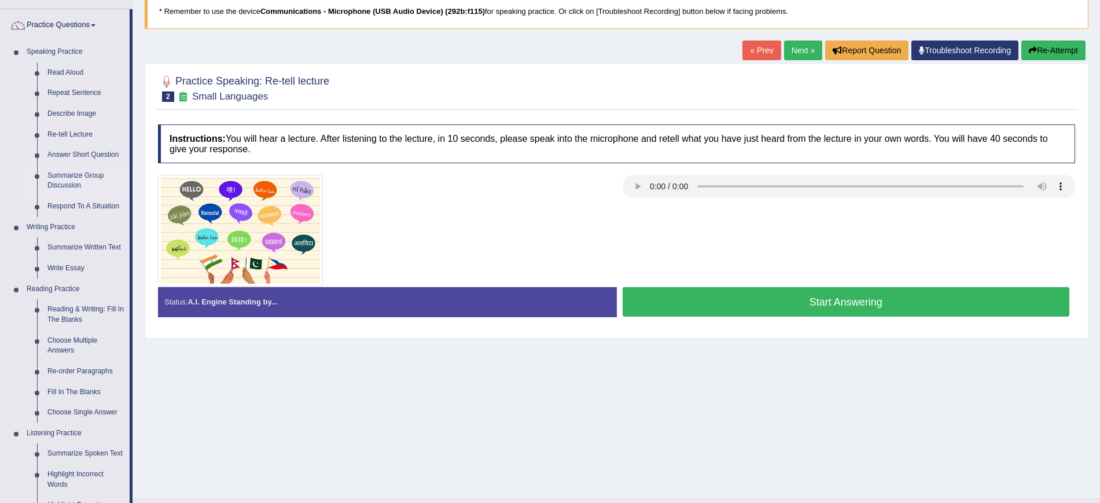
click at [74, 178] on link "Summarize Group Discussion" at bounding box center [85, 181] width 87 height 31
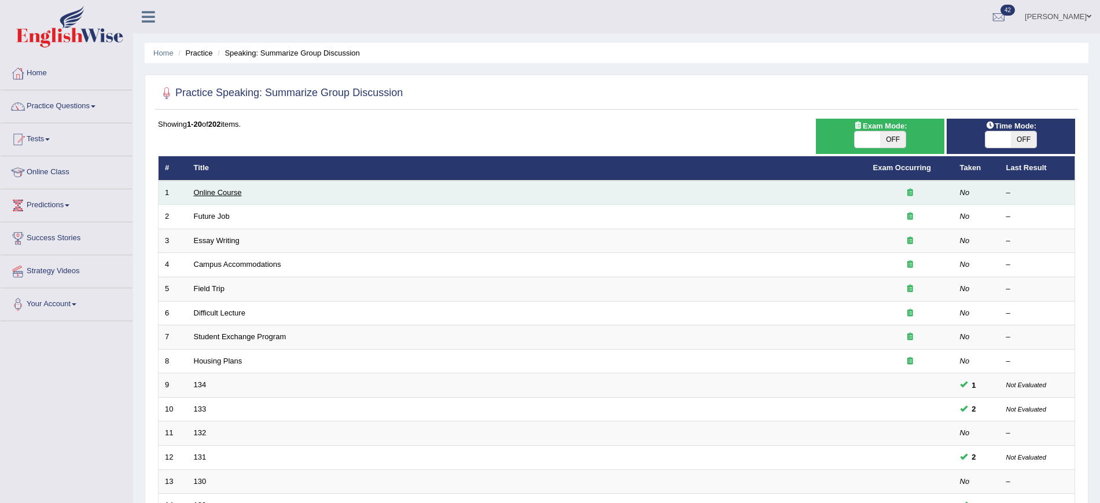
click at [223, 190] on link "Online Course" at bounding box center [218, 192] width 48 height 9
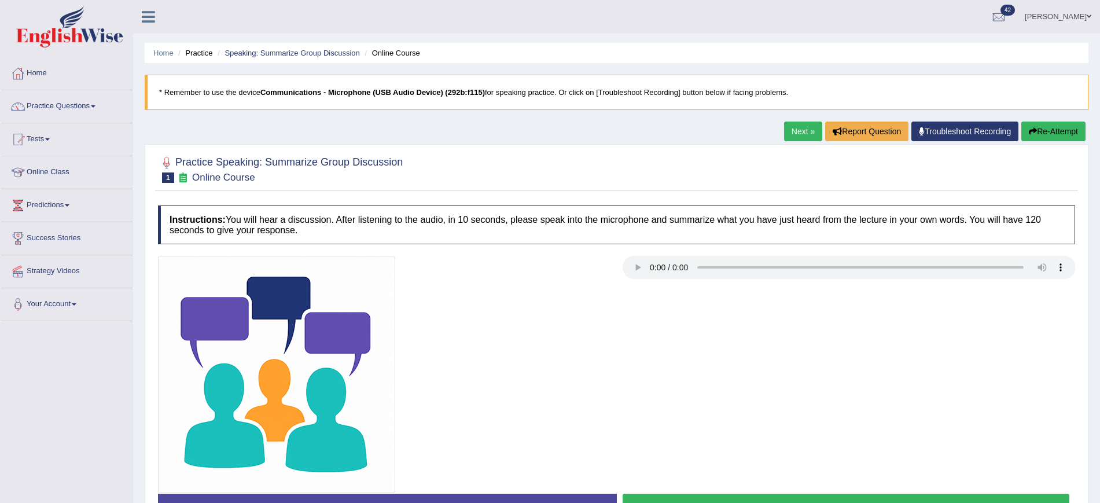
click at [792, 133] on link "Next »" at bounding box center [803, 132] width 38 height 20
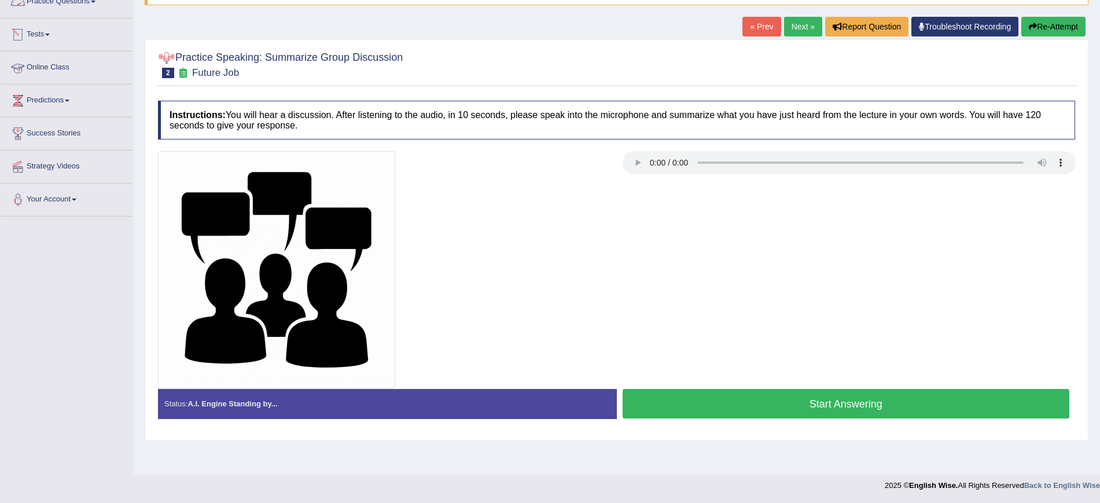
click at [85, 6] on link "Practice Questions" at bounding box center [67, 0] width 132 height 29
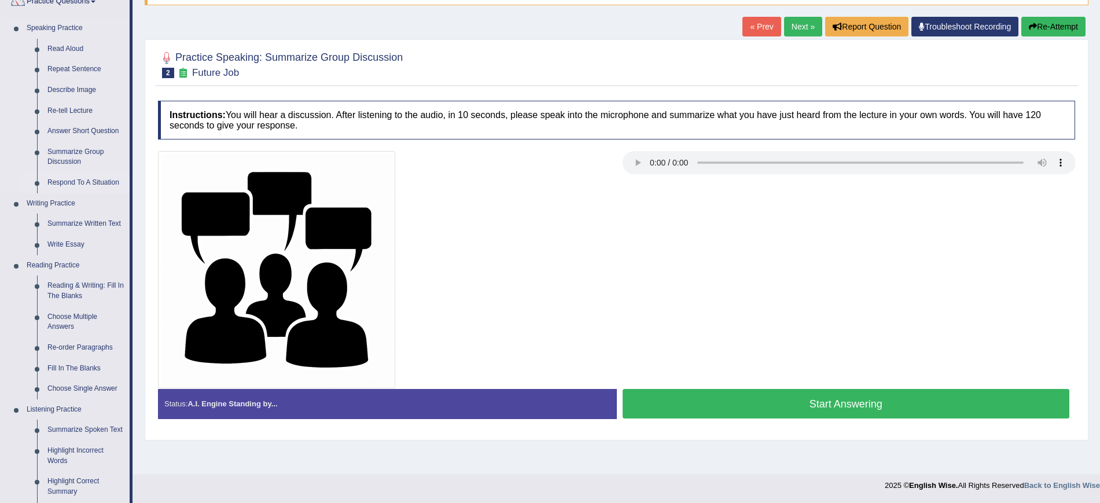
click at [67, 184] on link "Respond To A Situation" at bounding box center [85, 182] width 87 height 21
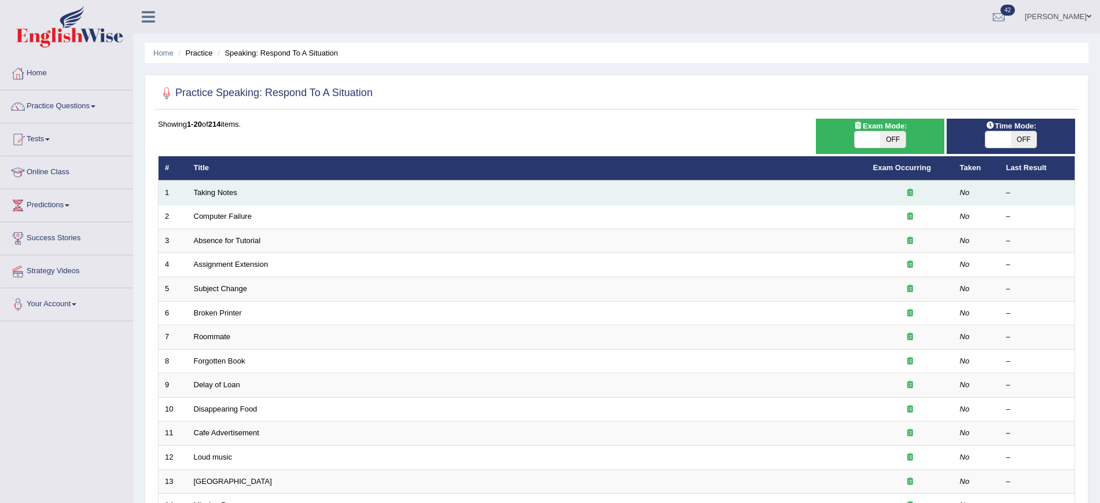
click at [226, 186] on td "Taking Notes" at bounding box center [528, 193] width 680 height 24
click at [232, 193] on link "Taking Notes" at bounding box center [215, 192] width 43 height 9
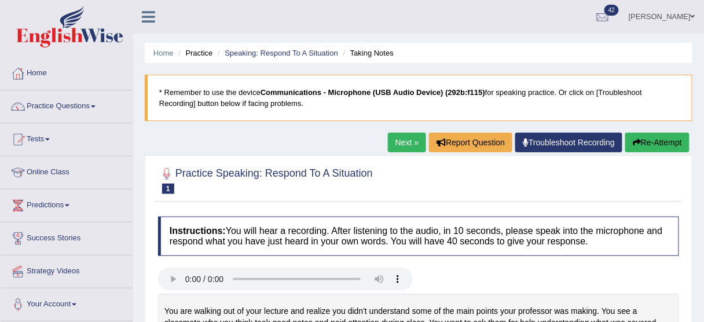
drag, startPoint x: 1003, startPoint y: 2, endPoint x: 477, endPoint y: 190, distance: 558.8
click at [477, 190] on div at bounding box center [418, 179] width 521 height 35
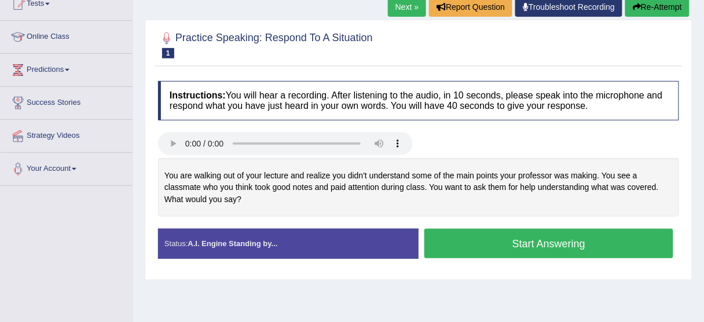
scroll to position [136, 0]
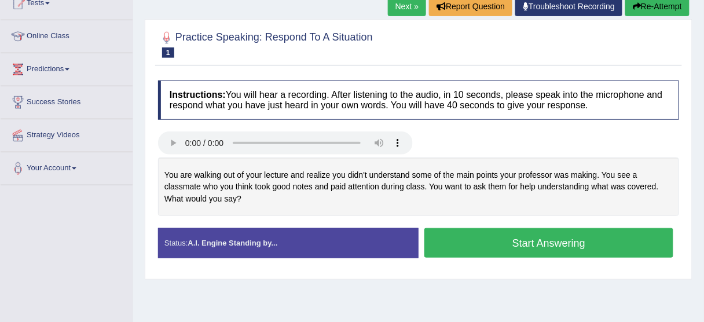
click at [407, 6] on link "Next »" at bounding box center [407, 7] width 38 height 20
